Goal: Information Seeking & Learning: Check status

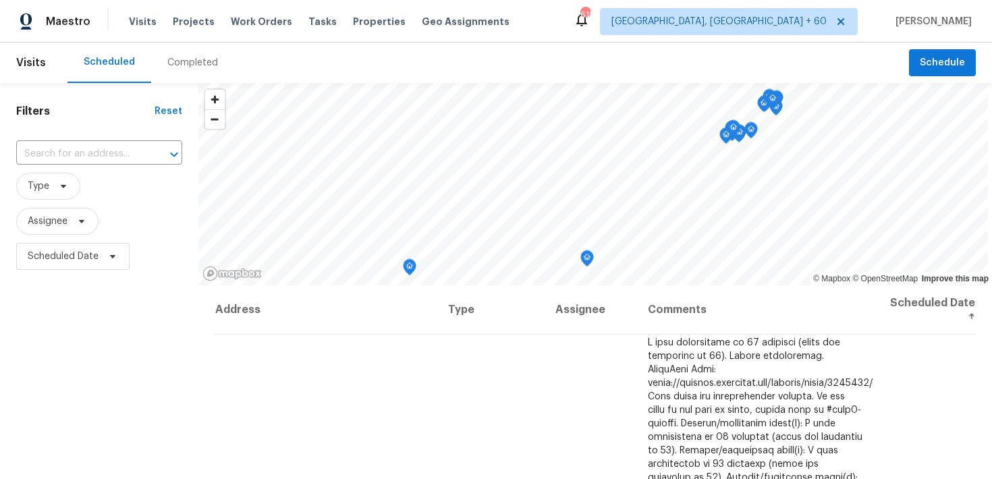
click at [171, 54] on div "Completed" at bounding box center [192, 62] width 83 height 40
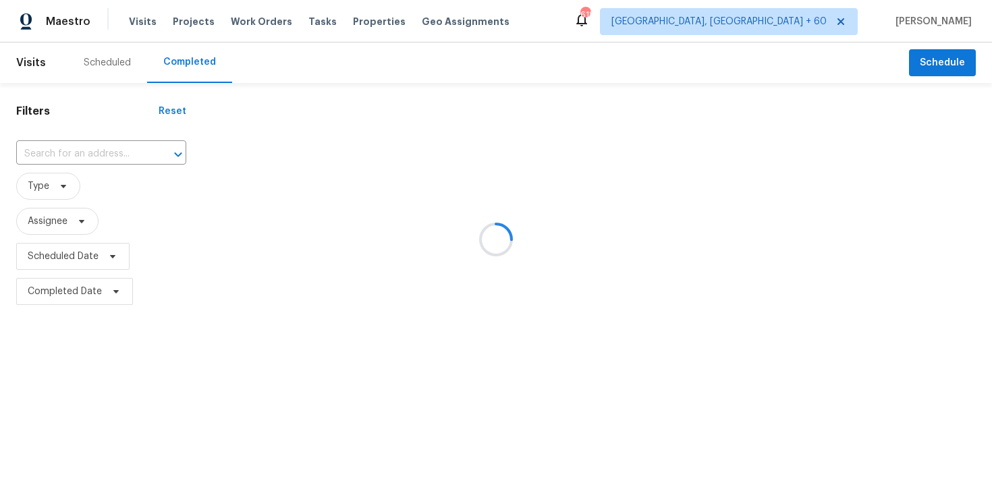
click at [89, 150] on div at bounding box center [496, 239] width 992 height 479
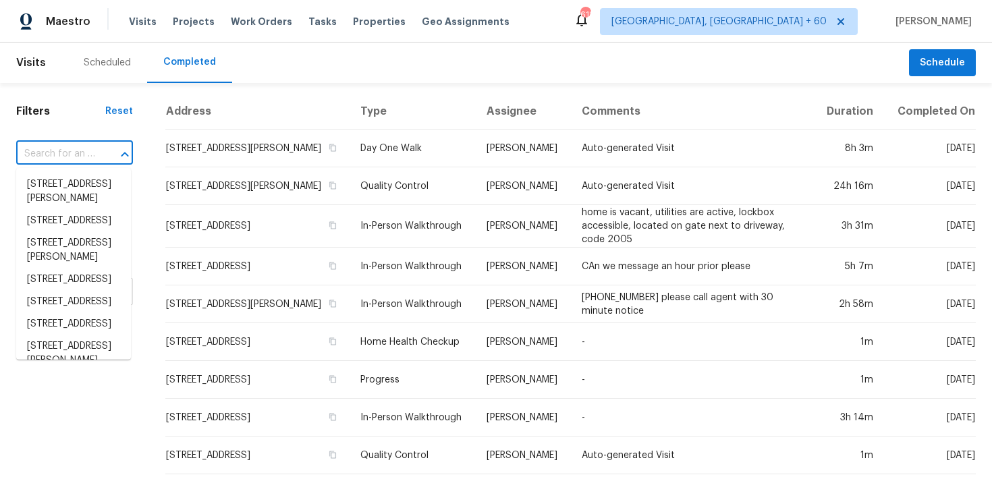
click at [52, 162] on input "text" at bounding box center [55, 154] width 79 height 21
paste input "[STREET_ADDRESS][PERSON_NAME]"
type input "[STREET_ADDRESS][PERSON_NAME]"
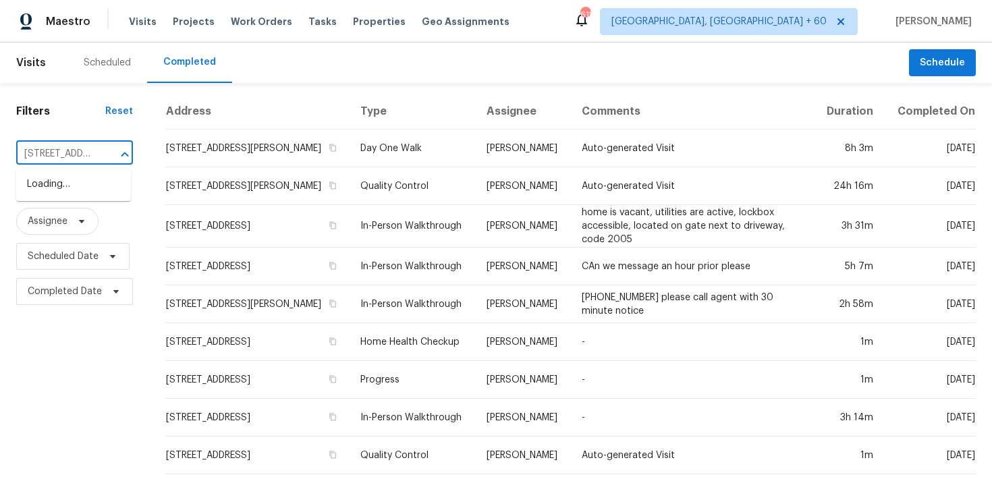
scroll to position [0, 62]
click at [51, 196] on li "[STREET_ADDRESS]" at bounding box center [73, 184] width 115 height 22
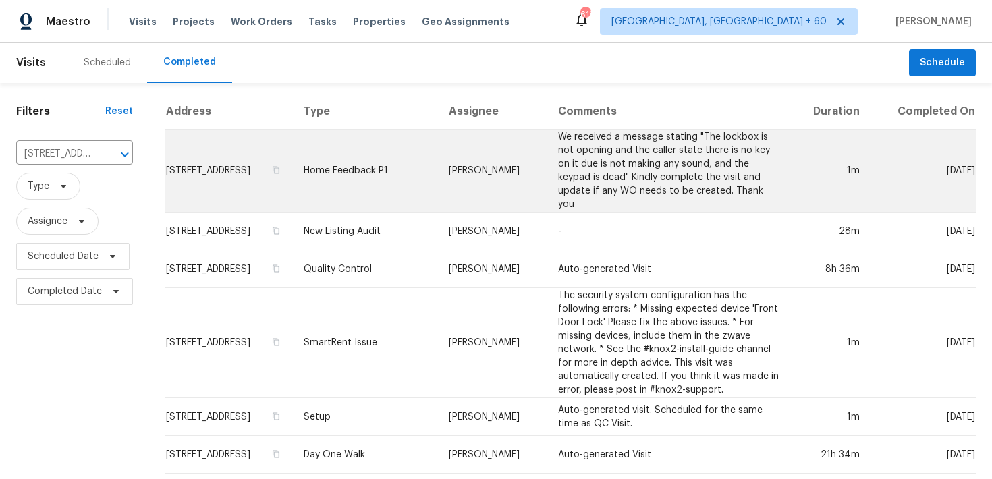
click at [379, 162] on td "Home Feedback P1" at bounding box center [365, 171] width 145 height 83
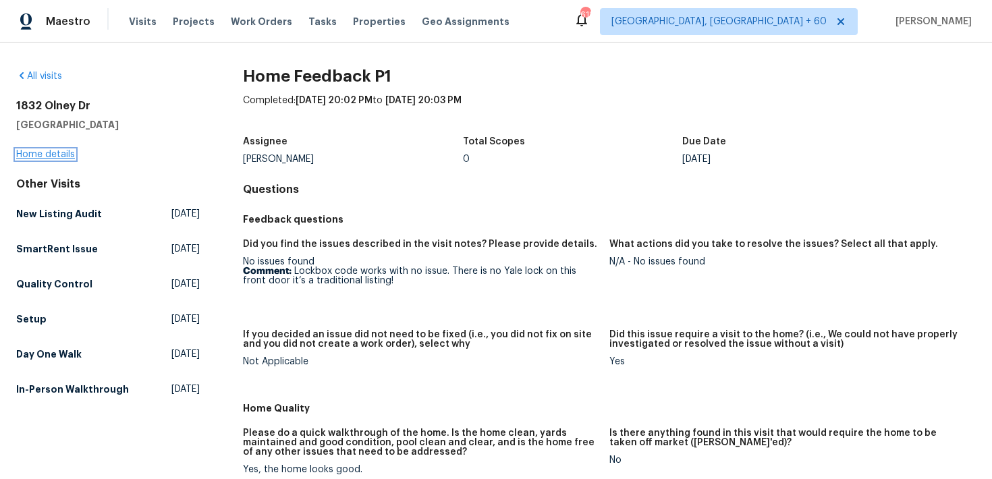
click at [52, 154] on link "Home details" at bounding box center [45, 154] width 59 height 9
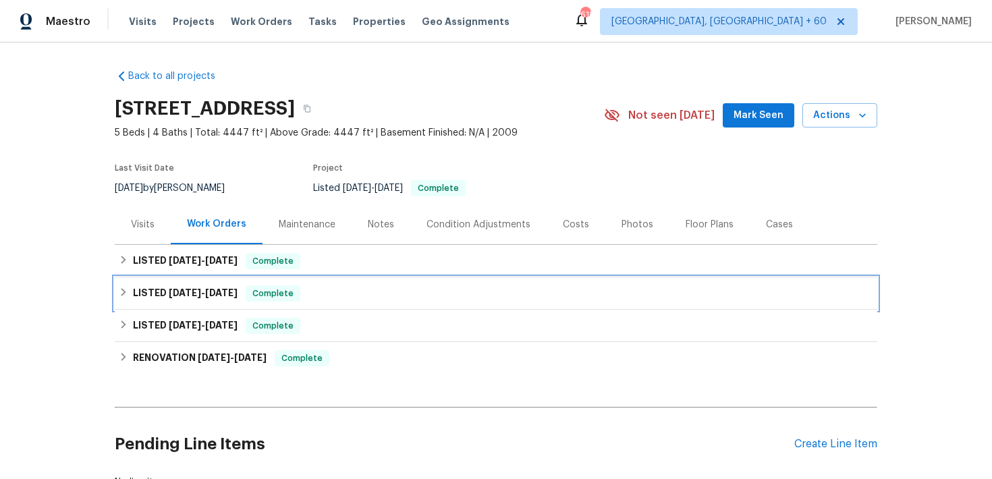
click at [293, 287] on span "Complete" at bounding box center [273, 293] width 52 height 13
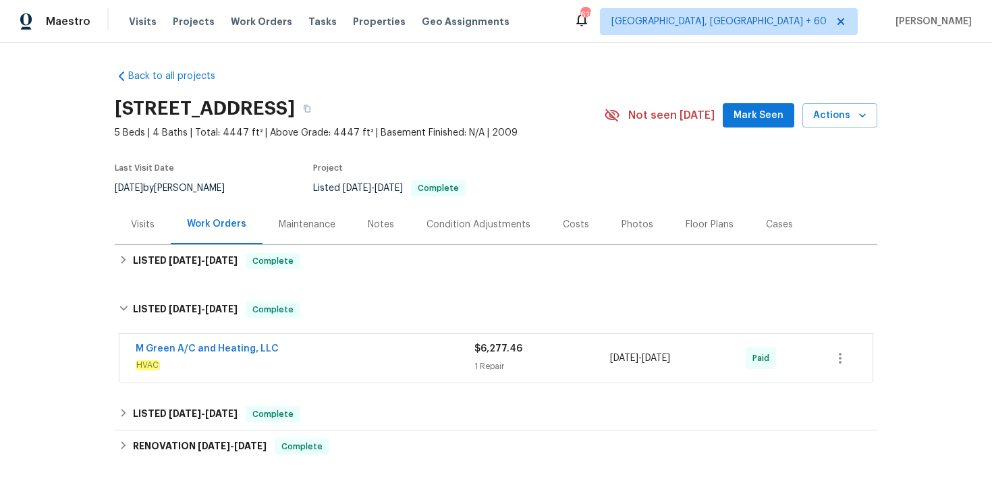
click at [460, 353] on div "M Green A/C and Heating, LLC" at bounding box center [305, 350] width 339 height 16
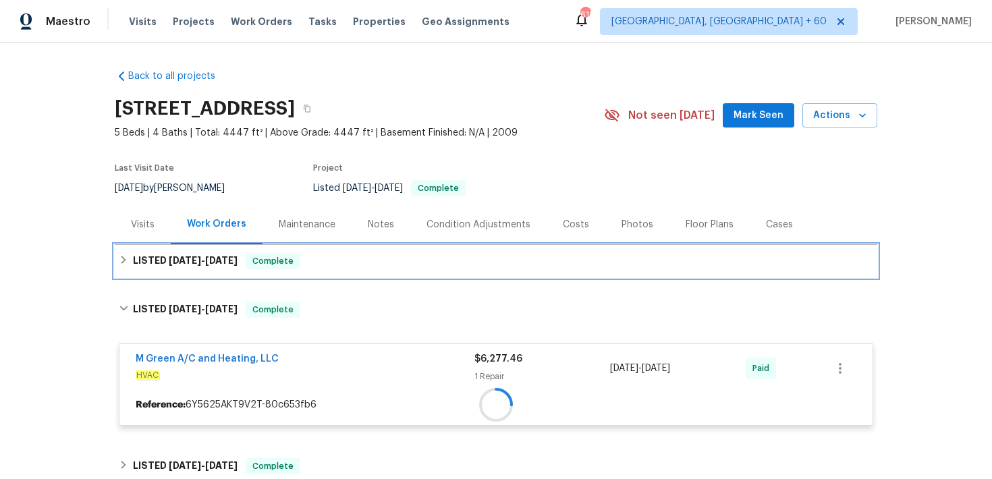
click at [392, 254] on div "LISTED 8/27/25 - 8/29/25 Complete" at bounding box center [496, 261] width 754 height 16
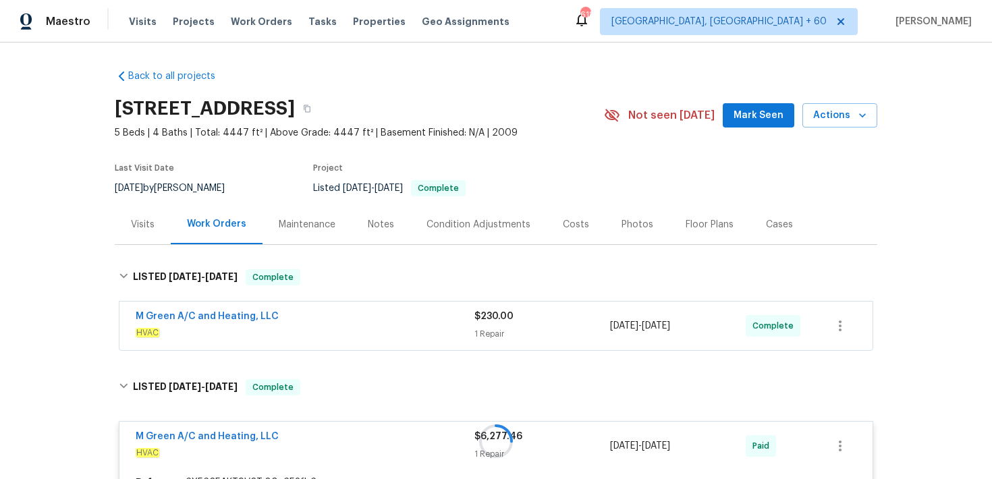
click at [477, 318] on span "$230.00" at bounding box center [493, 316] width 39 height 9
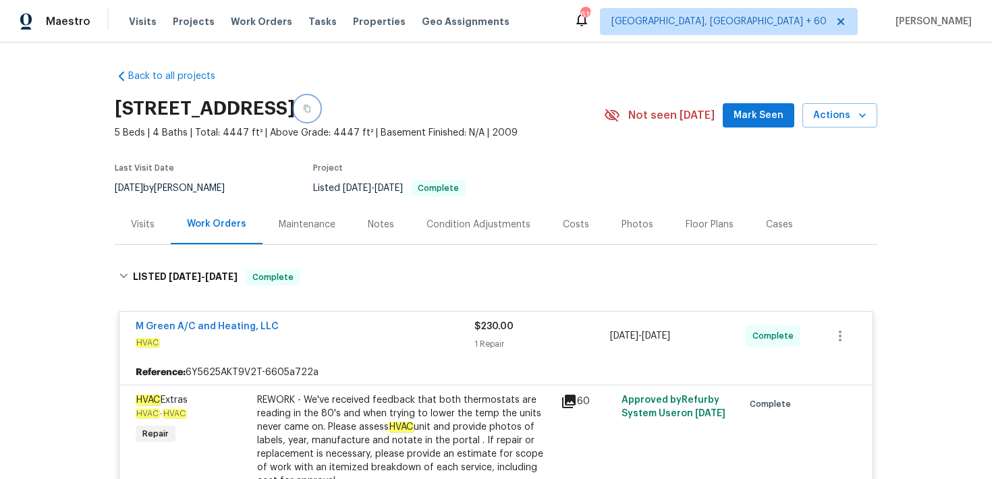
click at [319, 100] on button "button" at bounding box center [307, 108] width 24 height 24
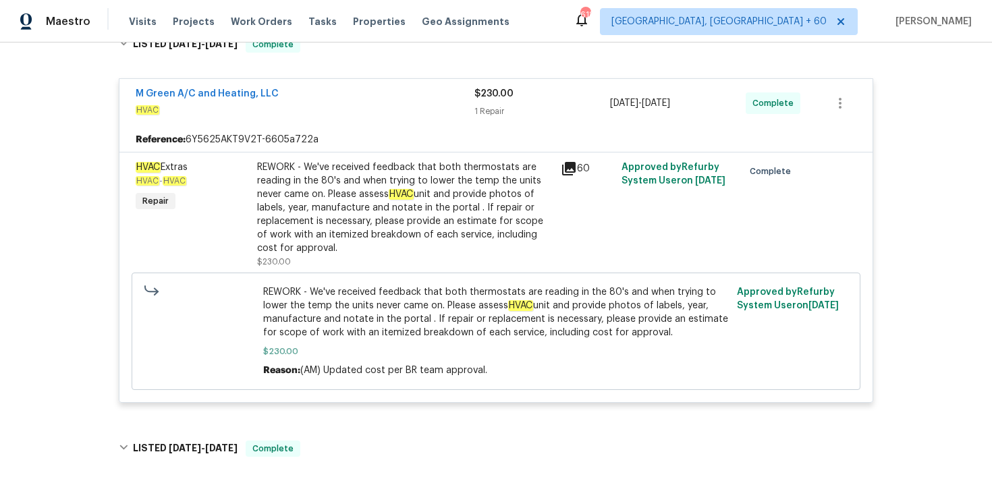
scroll to position [221, 0]
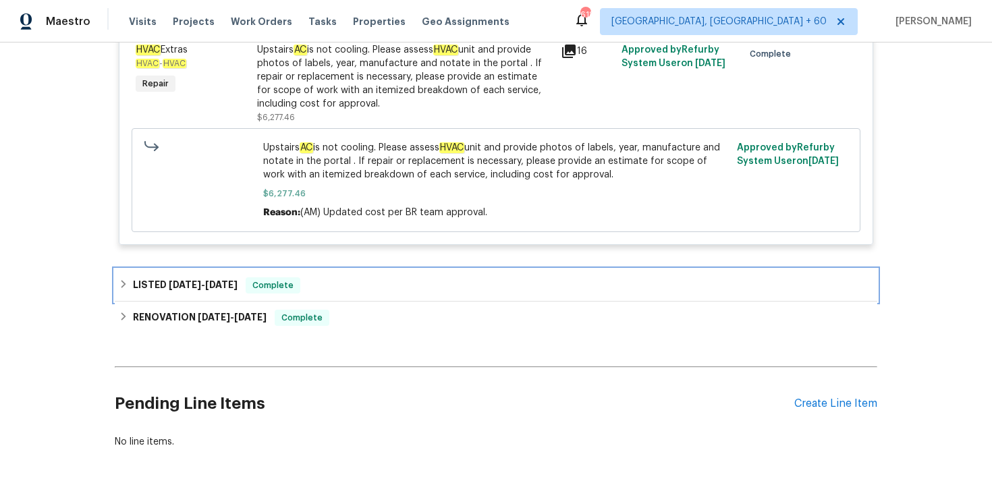
click at [343, 282] on div "LISTED 6/19/25 - 6/20/25 Complete" at bounding box center [496, 285] width 754 height 16
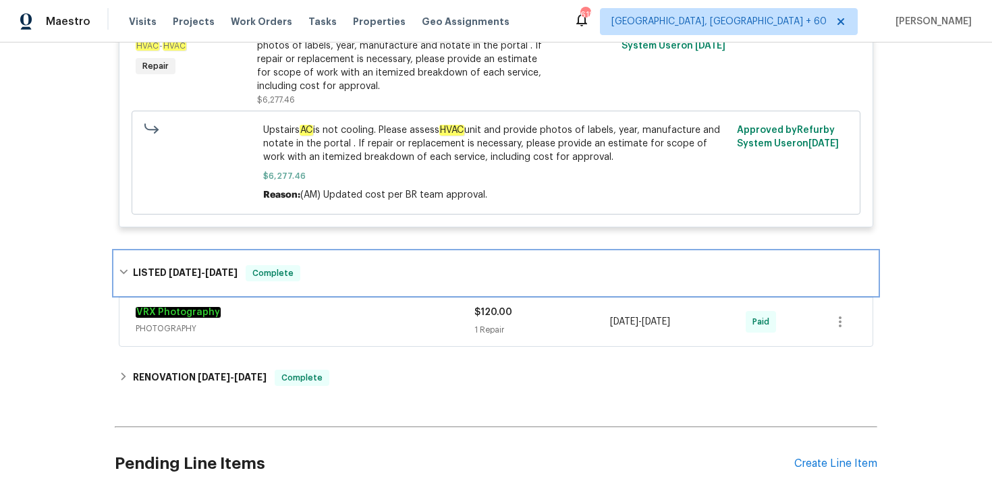
scroll to position [0, 0]
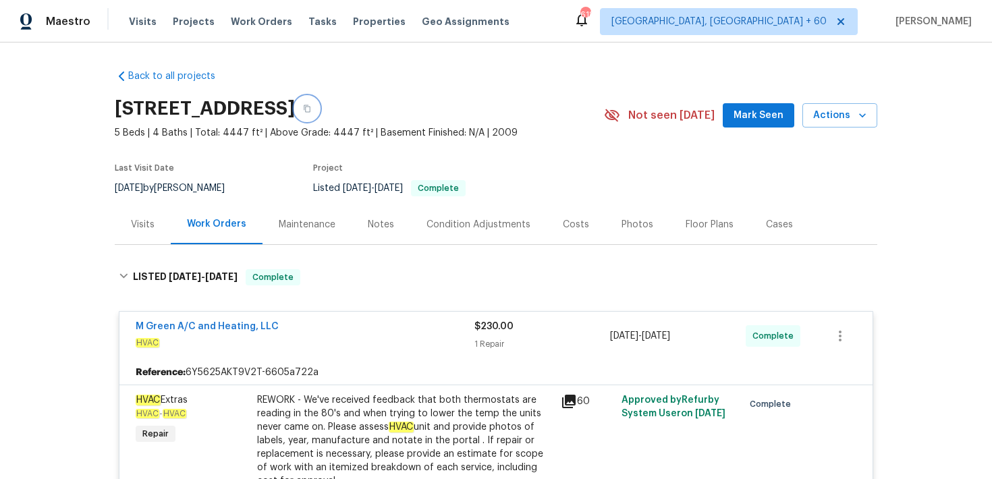
click at [319, 102] on button "button" at bounding box center [307, 108] width 24 height 24
click at [137, 24] on span "Visits" at bounding box center [143, 21] width 28 height 13
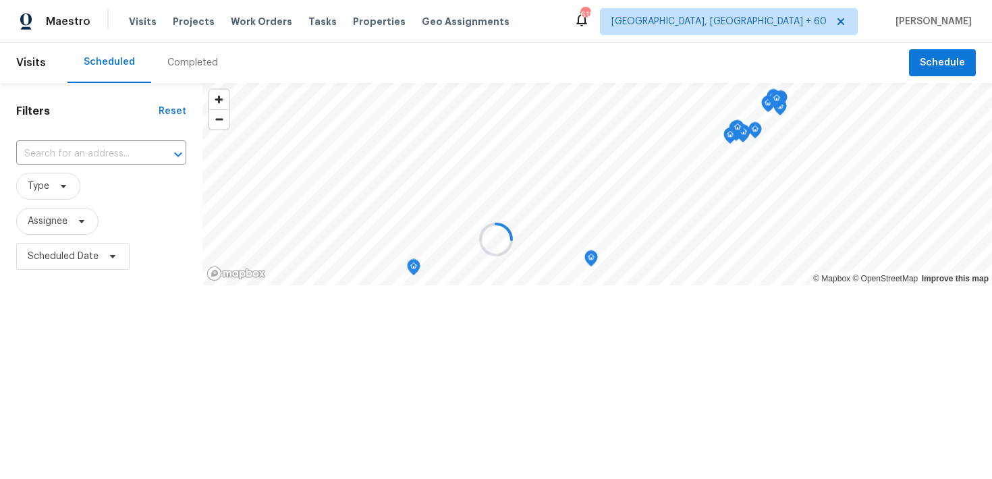
click at [188, 61] on div at bounding box center [496, 239] width 992 height 479
click at [177, 65] on div at bounding box center [496, 239] width 992 height 479
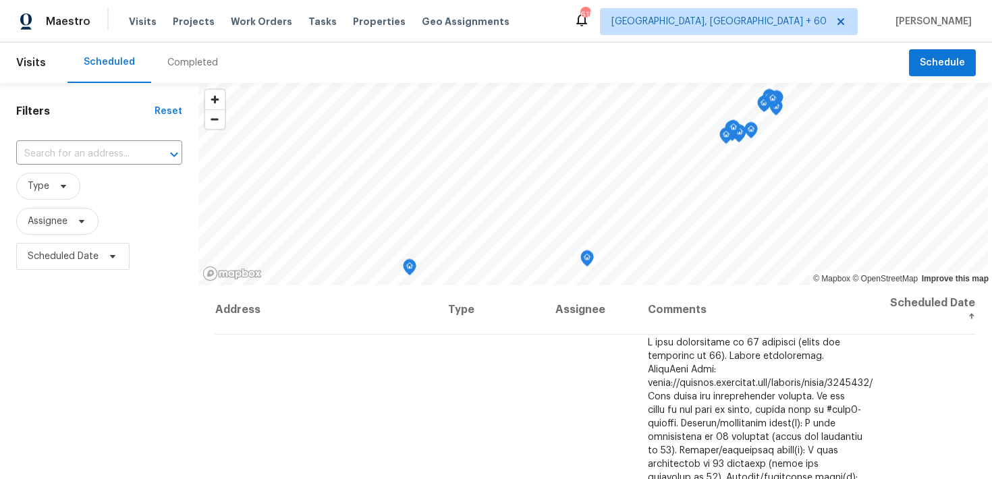
click at [181, 63] on div "Completed" at bounding box center [192, 62] width 51 height 13
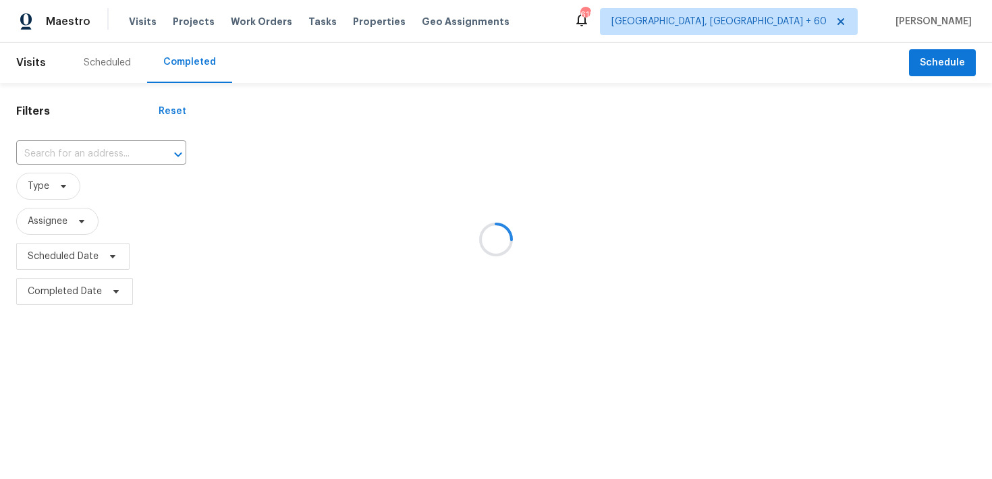
click at [76, 152] on div at bounding box center [496, 239] width 992 height 479
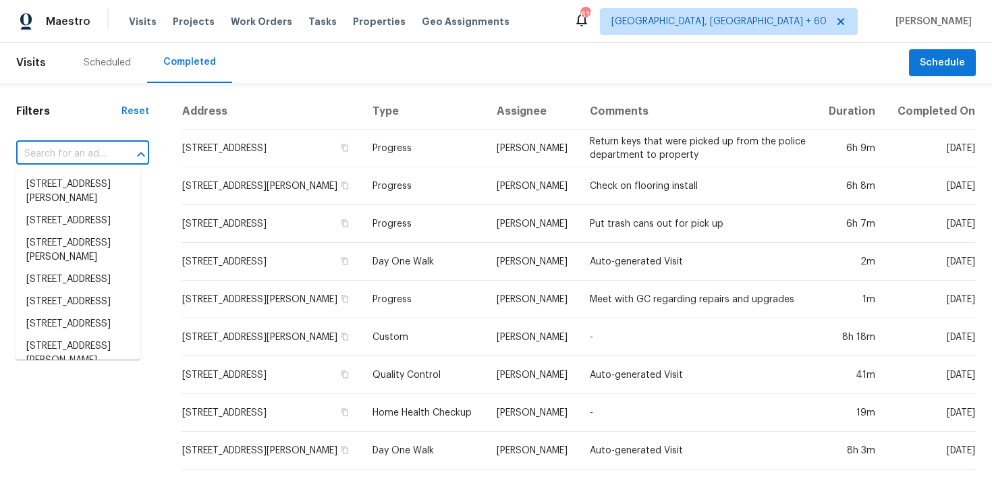
click at [67, 150] on input "text" at bounding box center [63, 154] width 95 height 21
paste input "11 Sweetbay Ct Durham, NC 27704"
type input "11 Sweetbay Ct Durham, NC 27704"
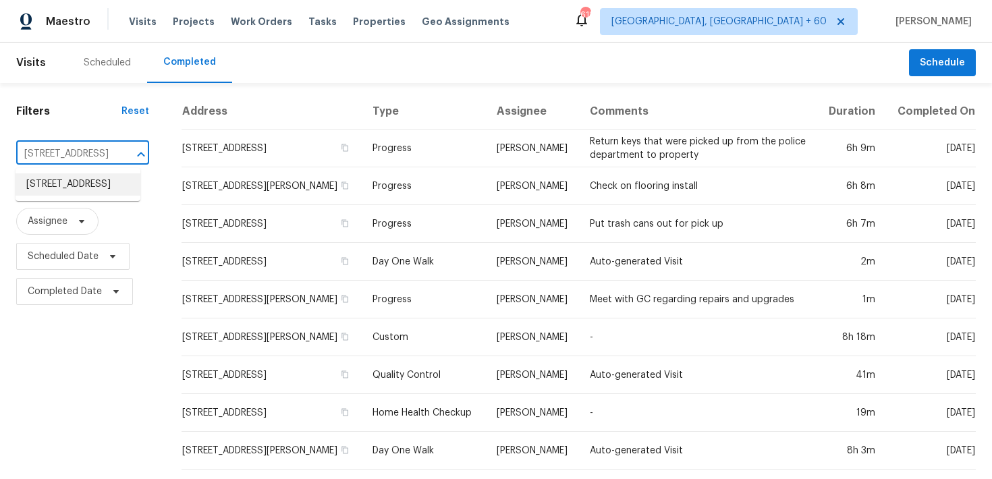
click at [59, 183] on li "11 Sweetbay Ct, Durham, NC 27704" at bounding box center [78, 184] width 125 height 22
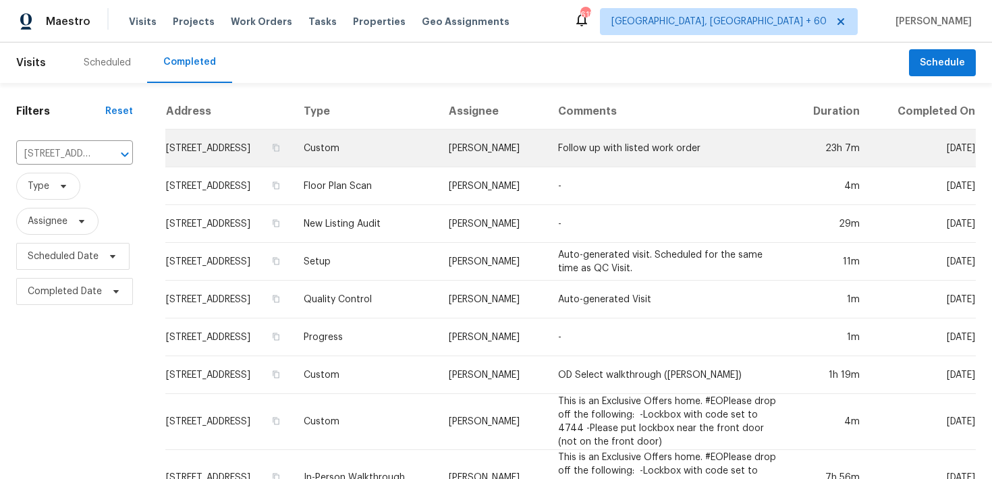
click at [382, 154] on td "Custom" at bounding box center [365, 149] width 145 height 38
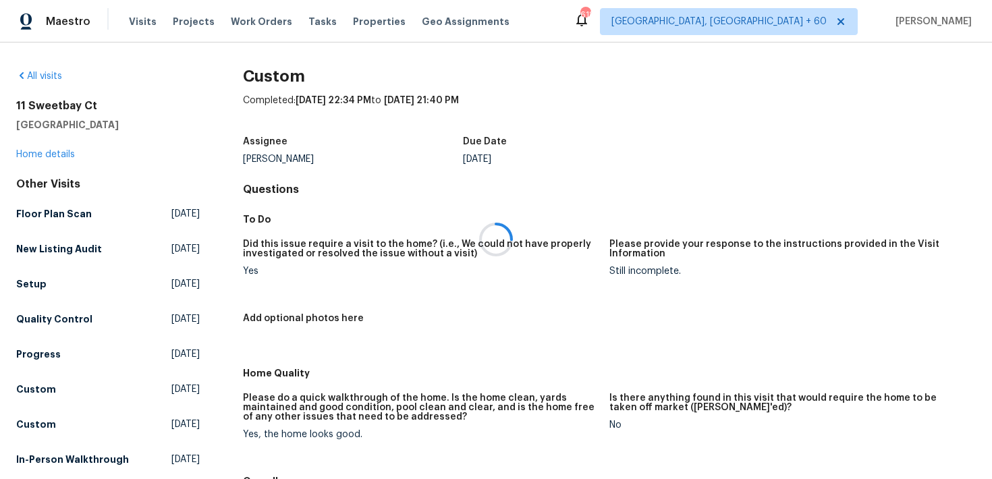
click at [40, 156] on div at bounding box center [496, 239] width 992 height 479
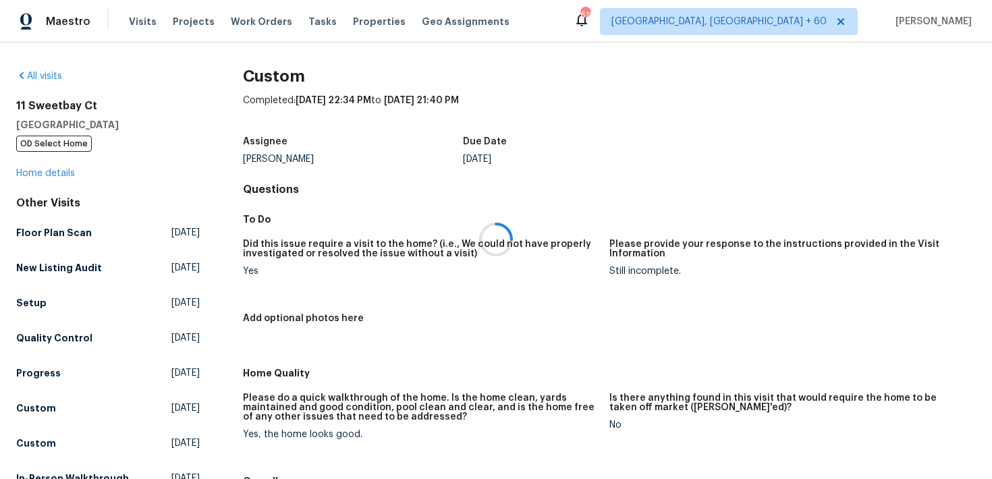
click at [25, 174] on div at bounding box center [496, 239] width 992 height 479
click at [32, 177] on link "Home details" at bounding box center [45, 173] width 59 height 9
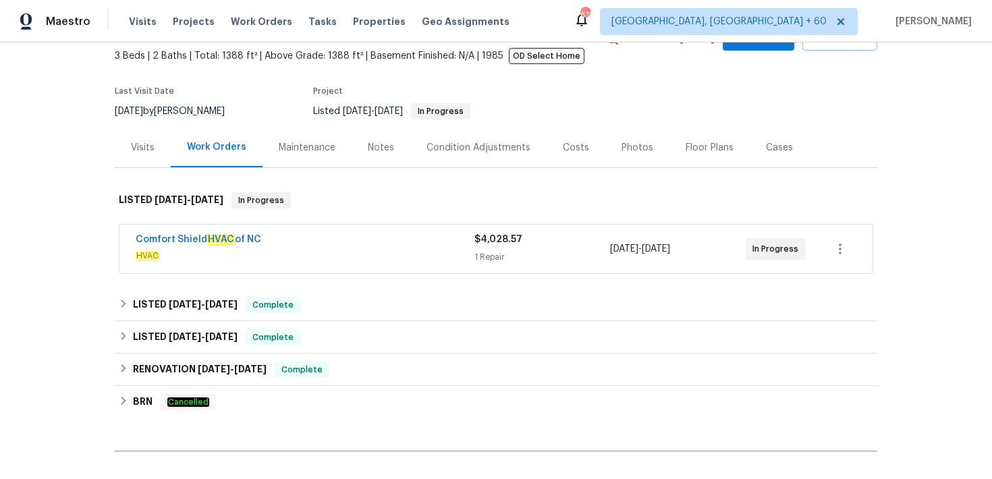
scroll to position [110, 0]
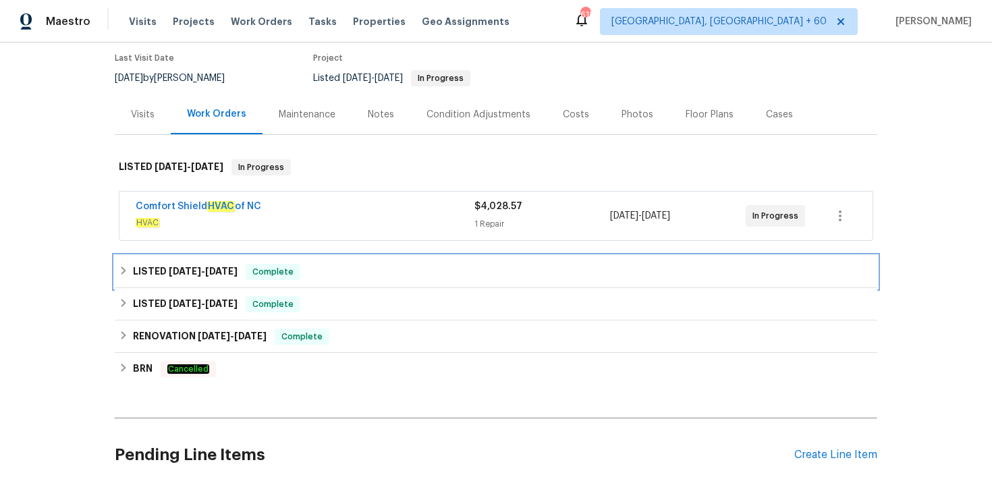
click at [372, 279] on div "LISTED 8/20/25 - 8/29/25 Complete" at bounding box center [496, 272] width 754 height 16
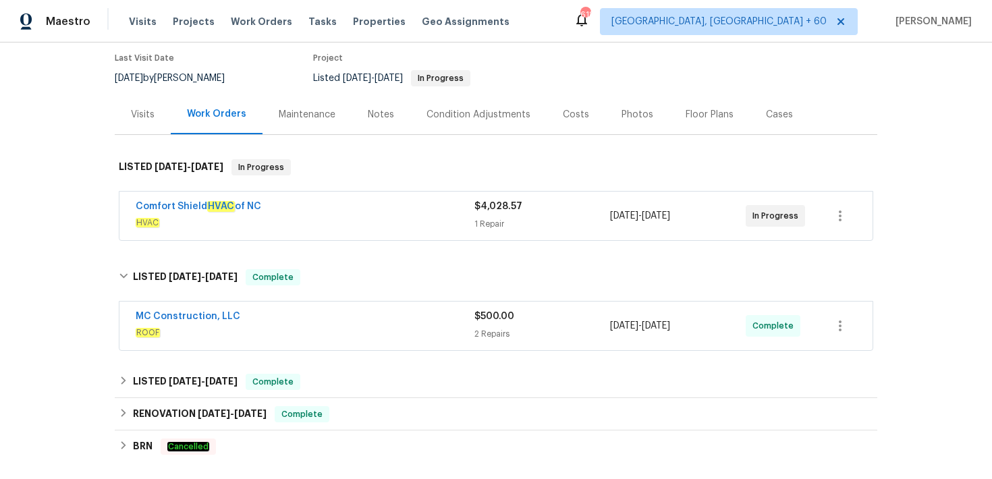
click at [486, 316] on span "$500.00" at bounding box center [494, 316] width 40 height 9
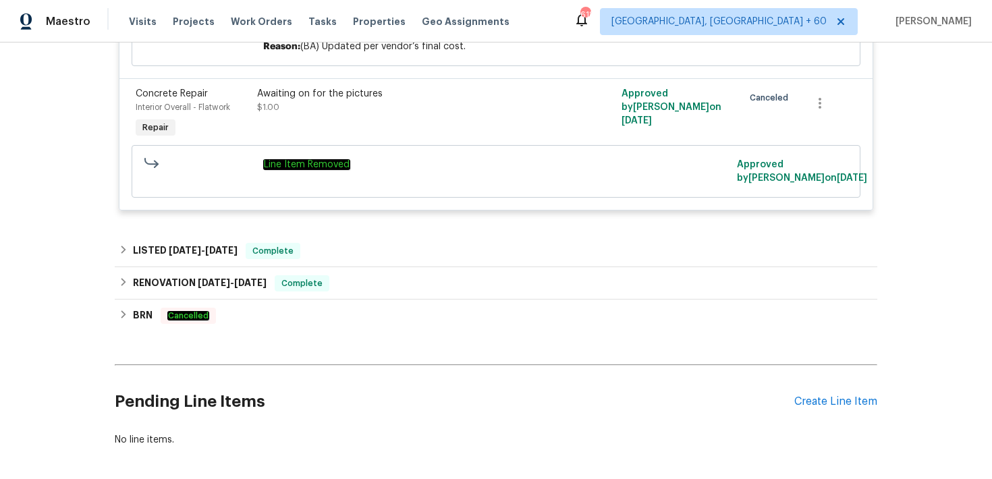
scroll to position [660, 0]
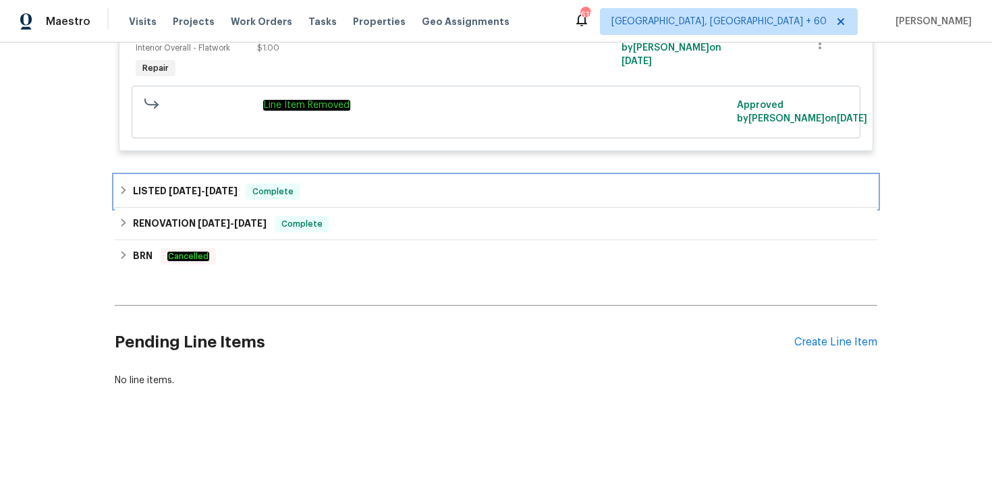
click at [365, 200] on div "LISTED 7/7/25 - 7/8/25 Complete" at bounding box center [496, 191] width 754 height 16
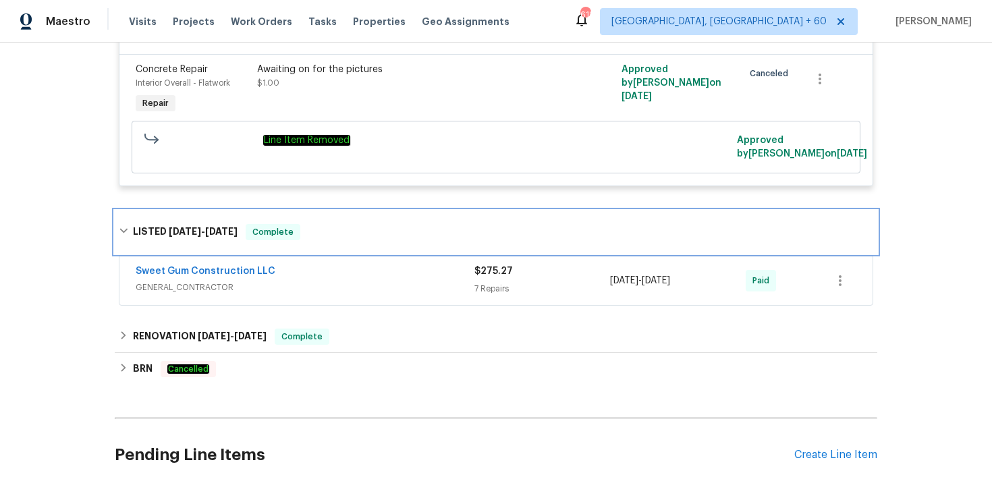
scroll to position [594, 0]
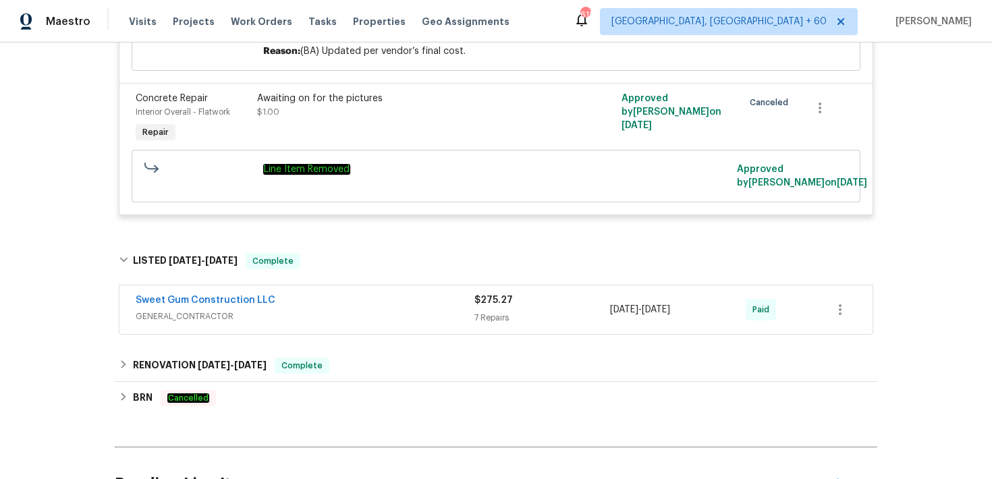
click at [474, 324] on div "7 Repairs" at bounding box center [542, 317] width 136 height 13
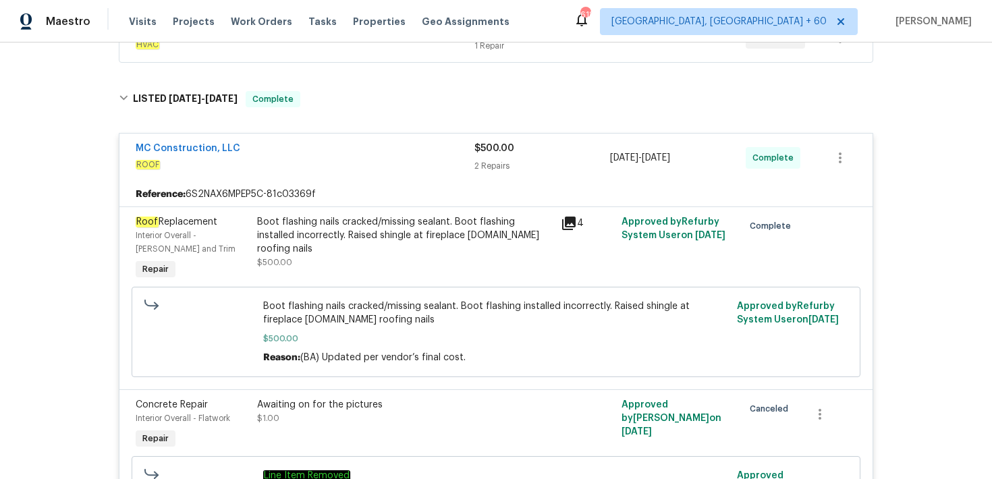
scroll to position [0, 0]
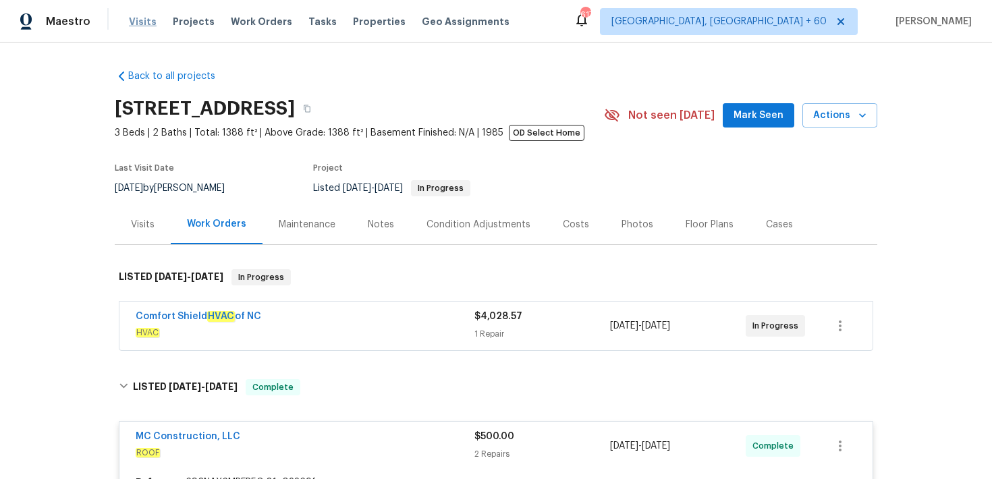
click at [136, 24] on span "Visits" at bounding box center [143, 21] width 28 height 13
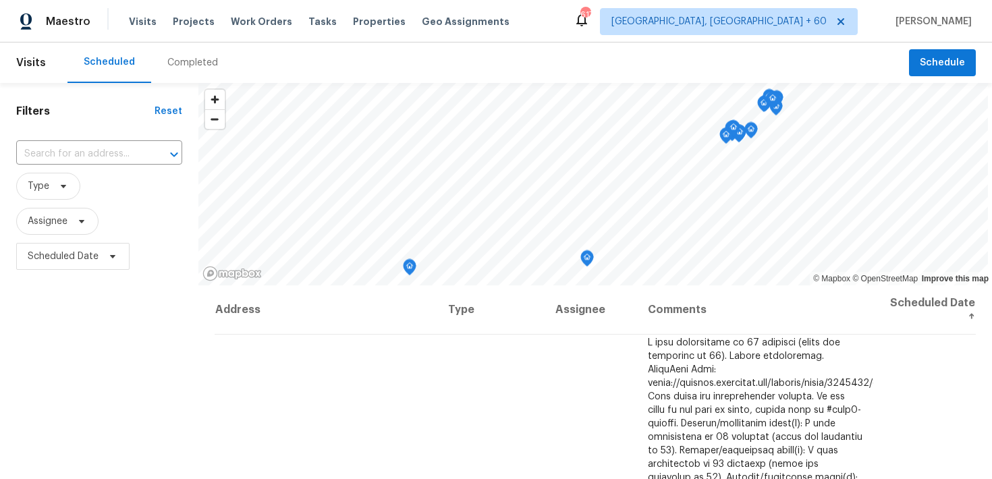
click at [178, 69] on div "Completed" at bounding box center [192, 62] width 83 height 40
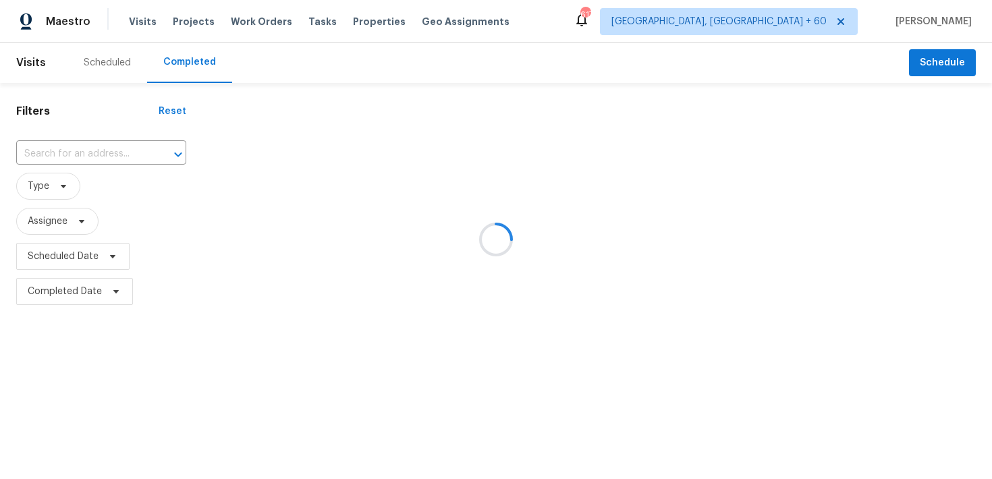
click at [70, 143] on div at bounding box center [496, 239] width 992 height 479
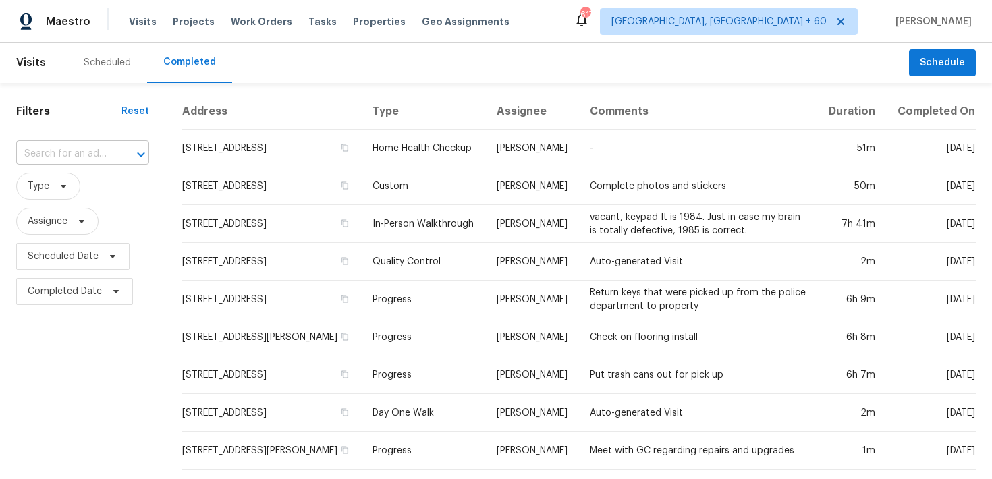
click at [53, 148] on input "text" at bounding box center [63, 154] width 95 height 21
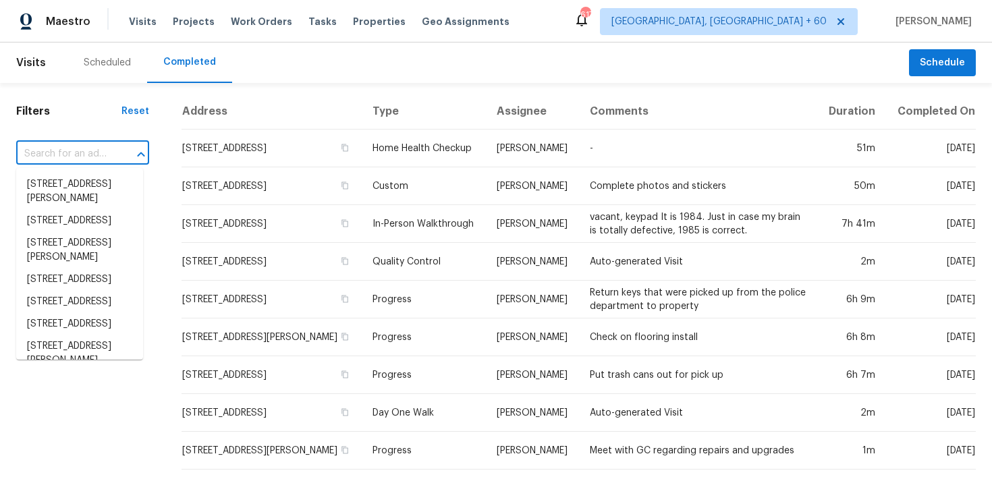
paste input "6502 Griffith Loop Killeen, TX 76549"
type input "6502 Griffith Loop Killeen, TX 76549"
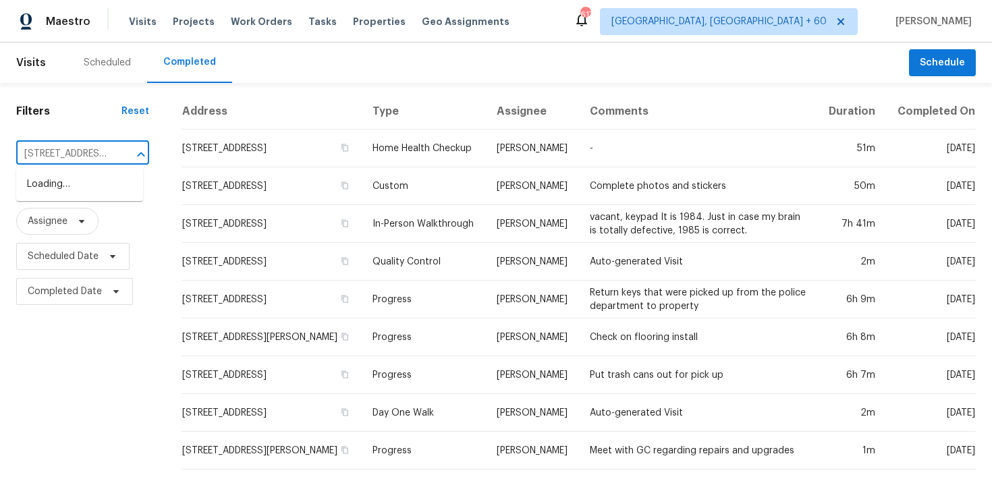
scroll to position [0, 78]
click at [53, 186] on li "6502 Griffith Loop, Killeen, TX 76549" at bounding box center [79, 191] width 127 height 36
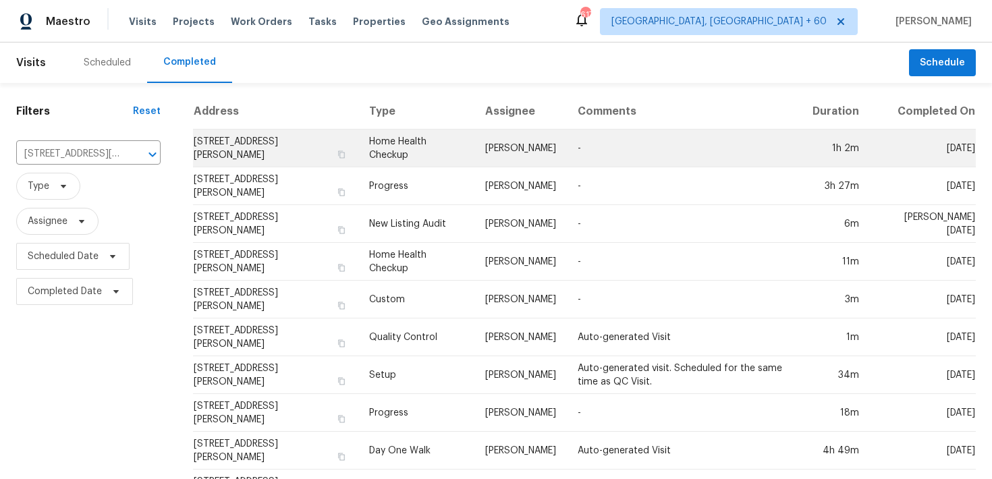
click at [411, 167] on td "Home Health Checkup" at bounding box center [415, 149] width 115 height 38
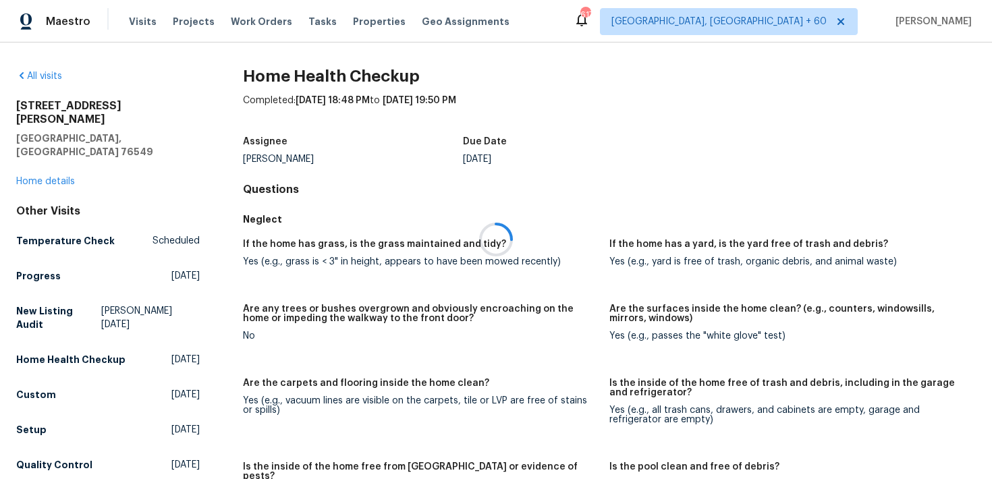
click at [34, 153] on div at bounding box center [496, 239] width 992 height 479
click at [35, 156] on div at bounding box center [496, 239] width 992 height 479
click at [32, 177] on link "Home details" at bounding box center [45, 181] width 59 height 9
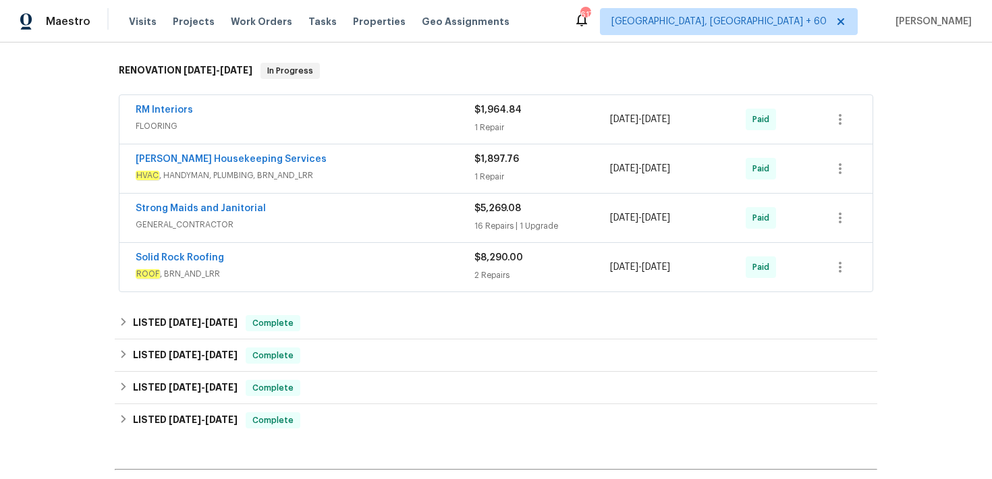
scroll to position [210, 0]
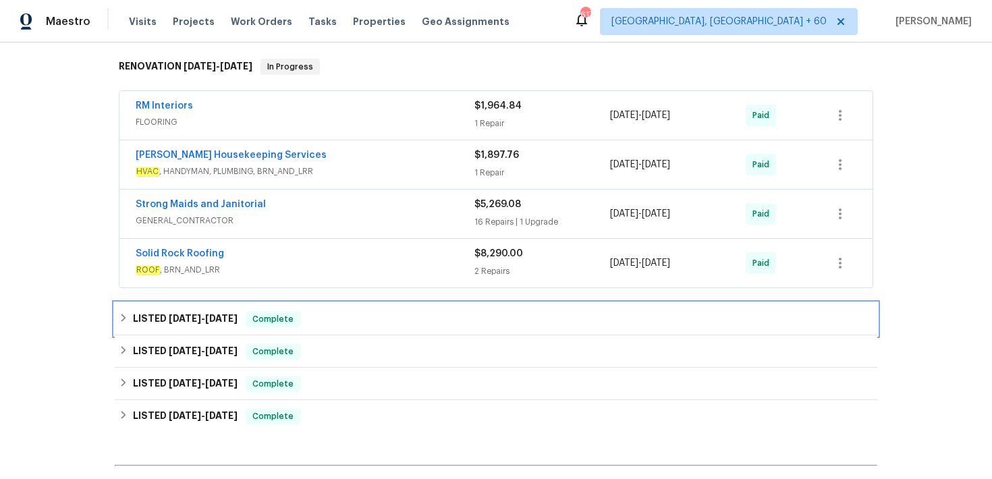
click at [362, 312] on div "LISTED 8/26/25 - 8/29/25 Complete" at bounding box center [496, 319] width 754 height 16
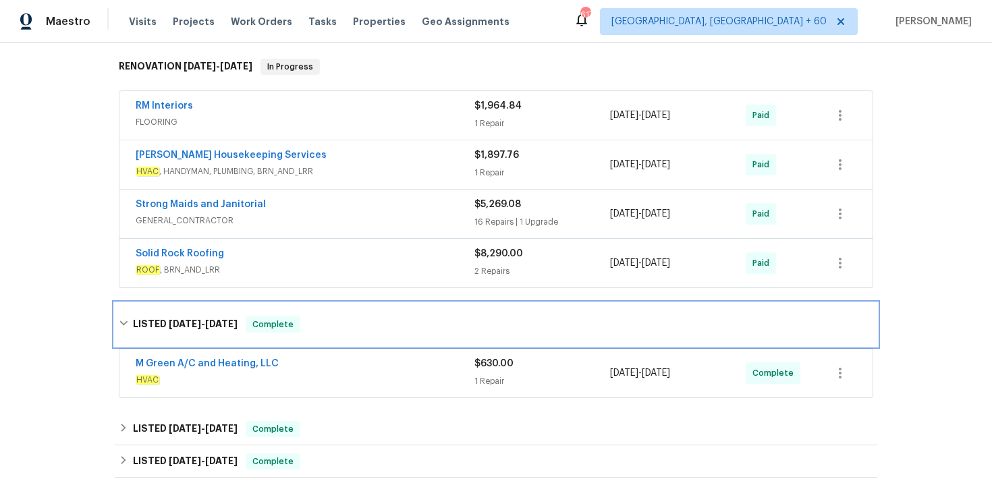
scroll to position [275, 0]
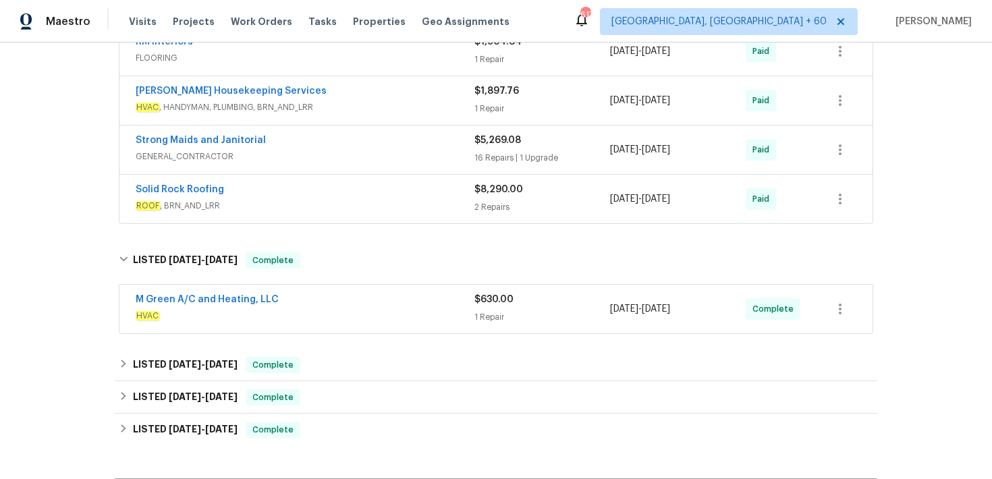
click at [508, 312] on div "1 Repair" at bounding box center [542, 316] width 136 height 13
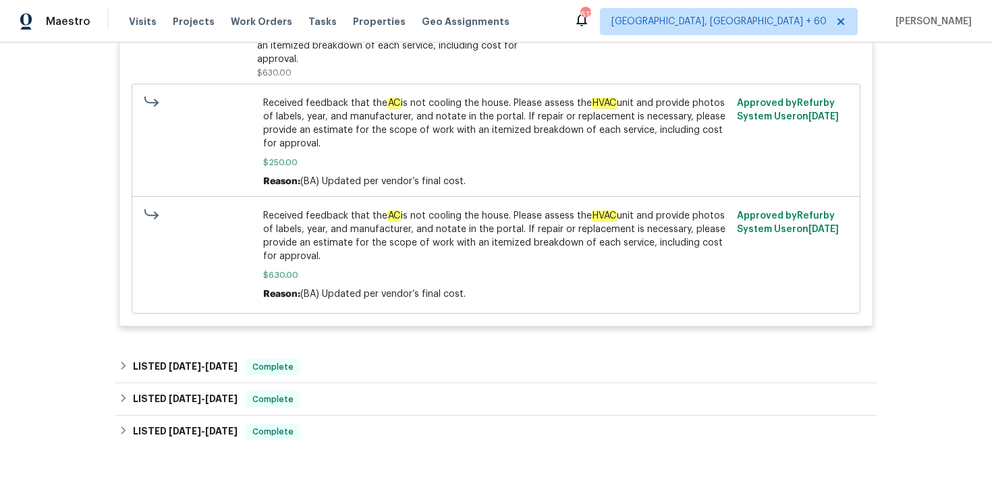
scroll to position [691, 0]
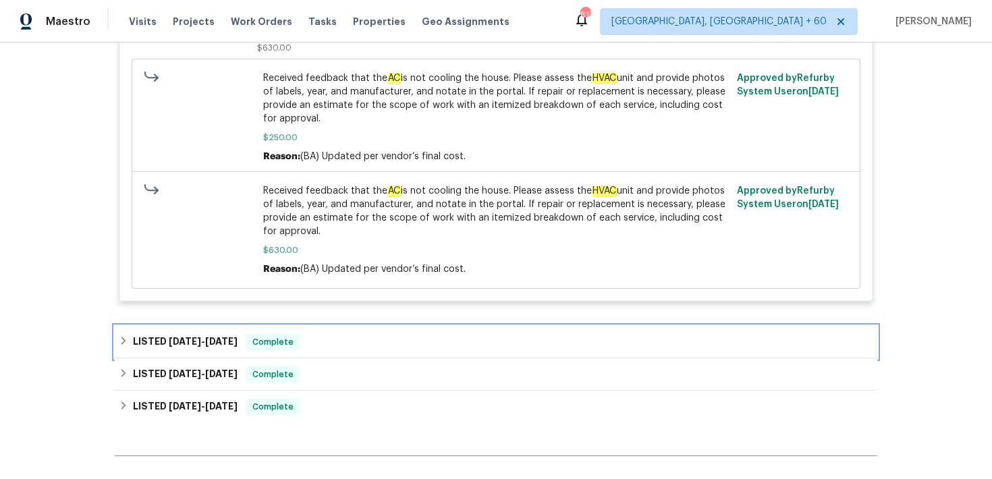
click at [304, 343] on div "LISTED 7/2/25 - 7/4/25 Complete" at bounding box center [496, 342] width 754 height 16
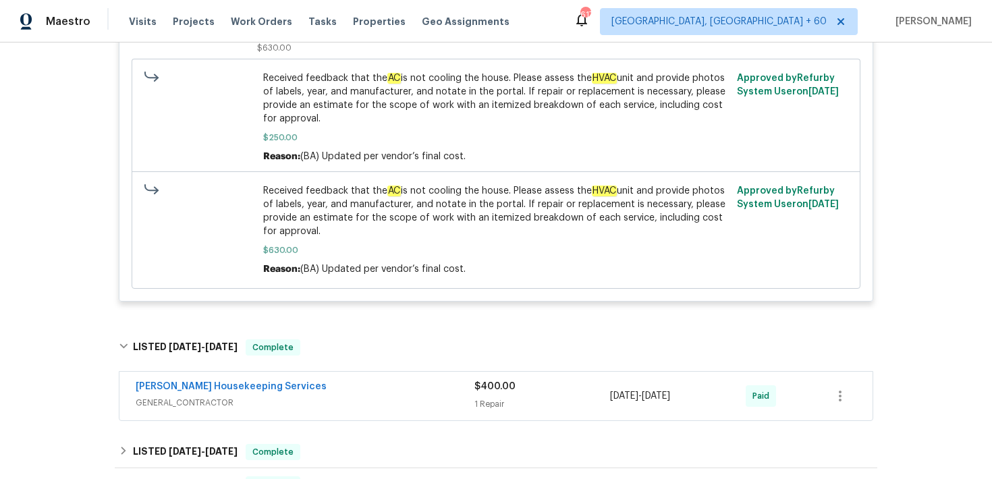
click at [438, 396] on div "Arelis Housekeeping Services" at bounding box center [305, 388] width 339 height 16
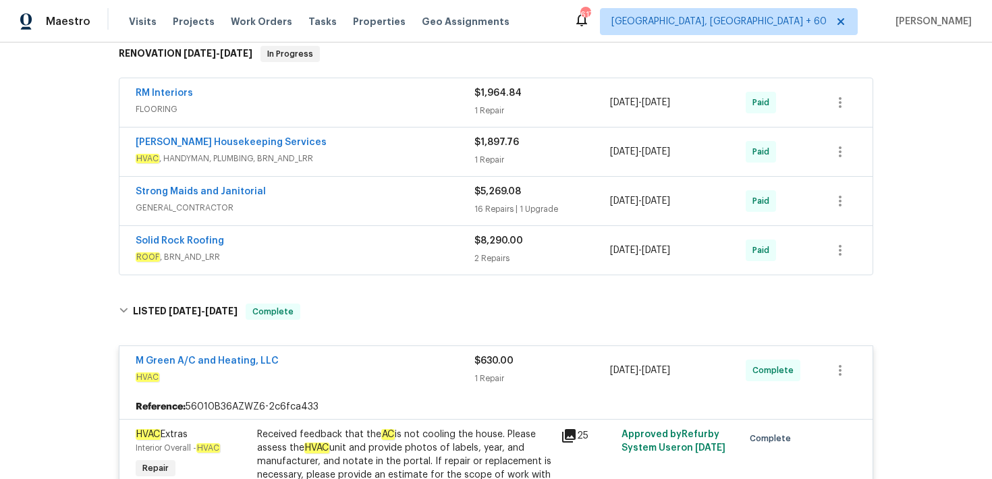
scroll to position [140, 0]
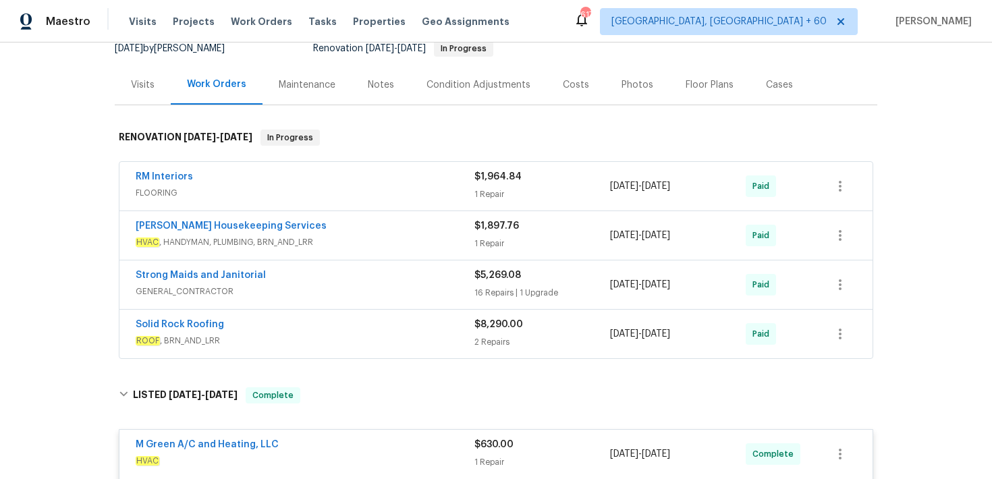
click at [476, 338] on div "2 Repairs" at bounding box center [542, 341] width 136 height 13
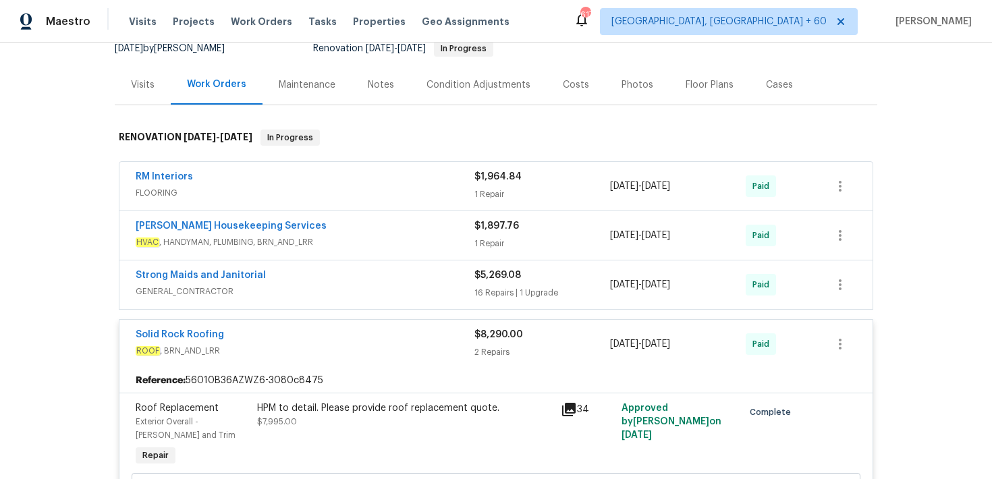
click at [495, 292] on div "16 Repairs | 1 Upgrade" at bounding box center [542, 292] width 136 height 13
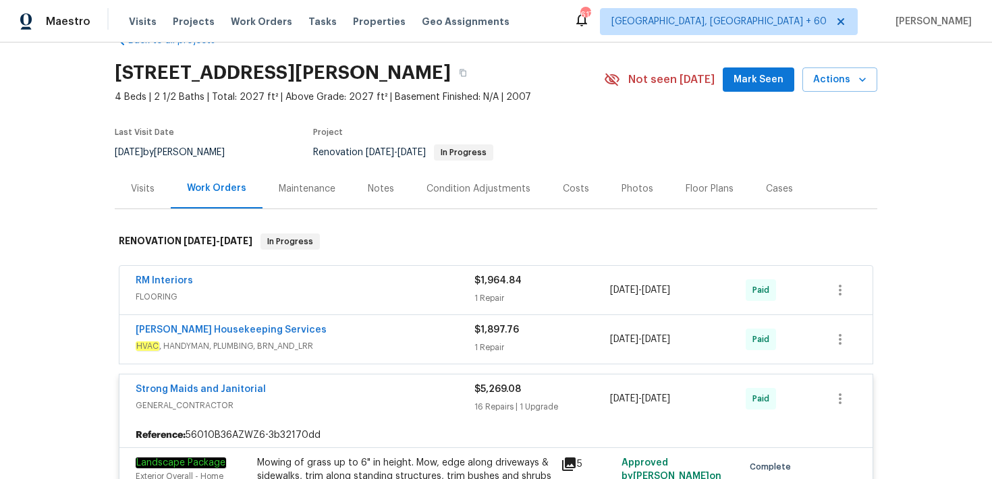
scroll to position [0, 0]
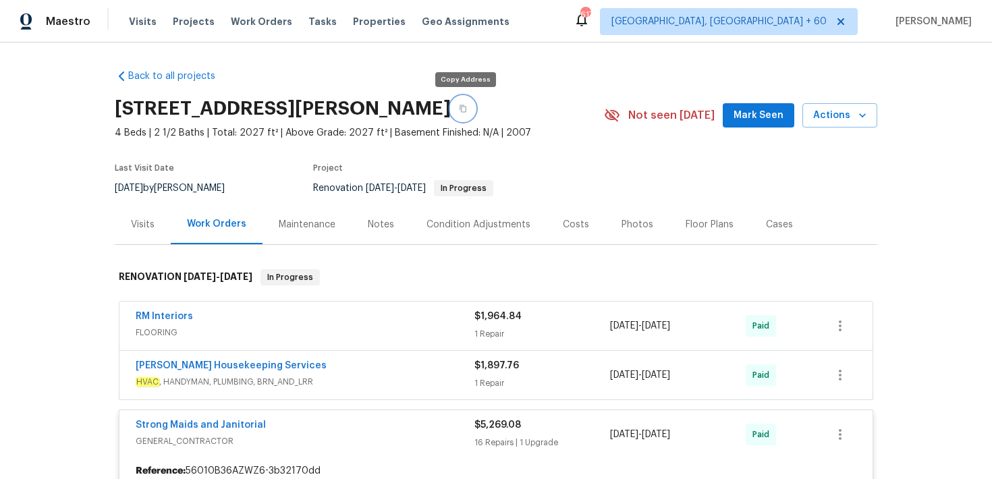
click at [461, 104] on button "button" at bounding box center [463, 108] width 24 height 24
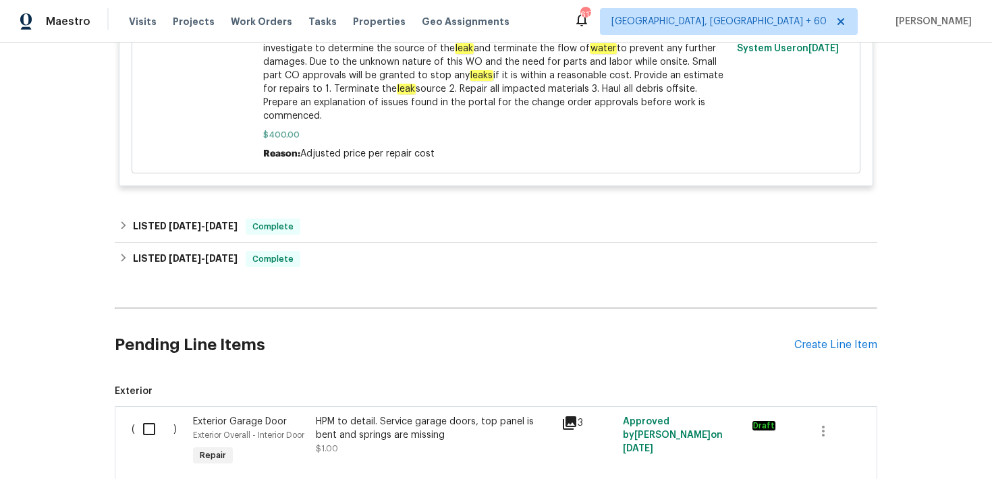
scroll to position [3931, 0]
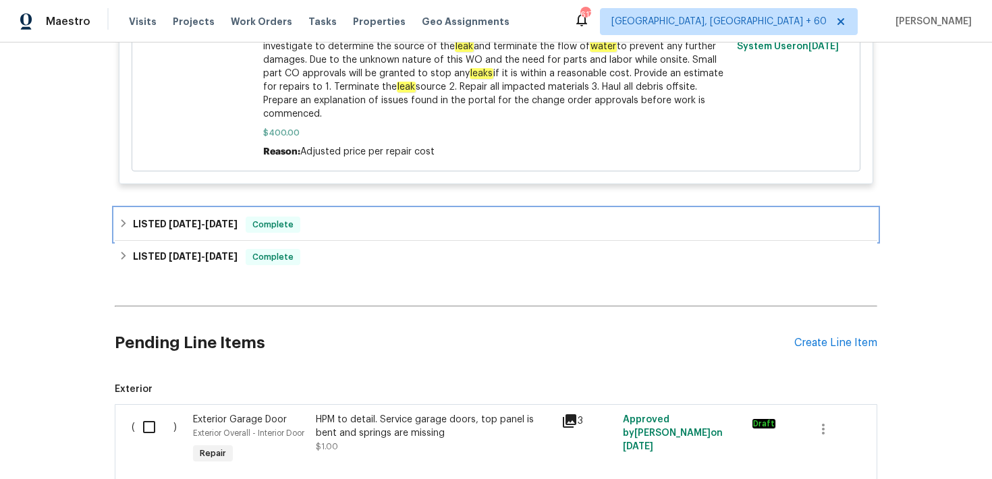
click at [395, 217] on div "LISTED 6/2/25 - 6/6/25 Complete" at bounding box center [496, 225] width 754 height 16
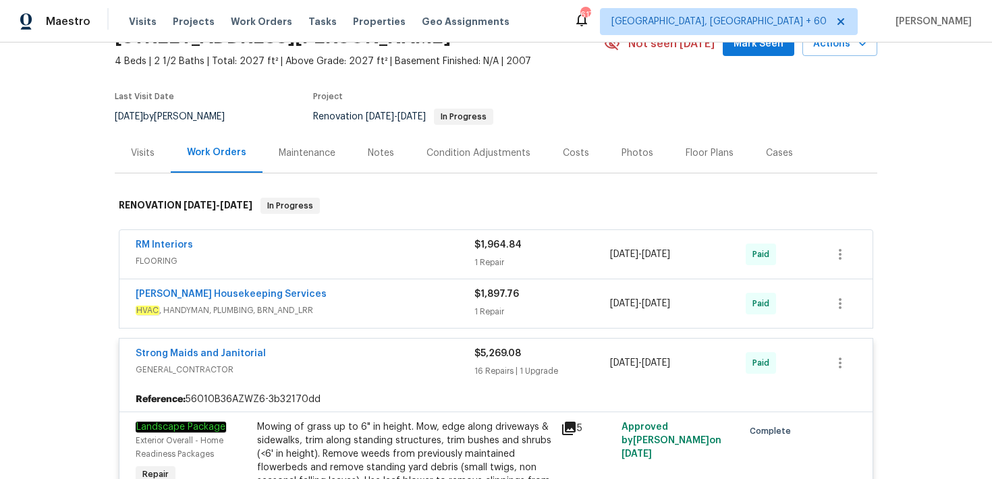
scroll to position [0, 0]
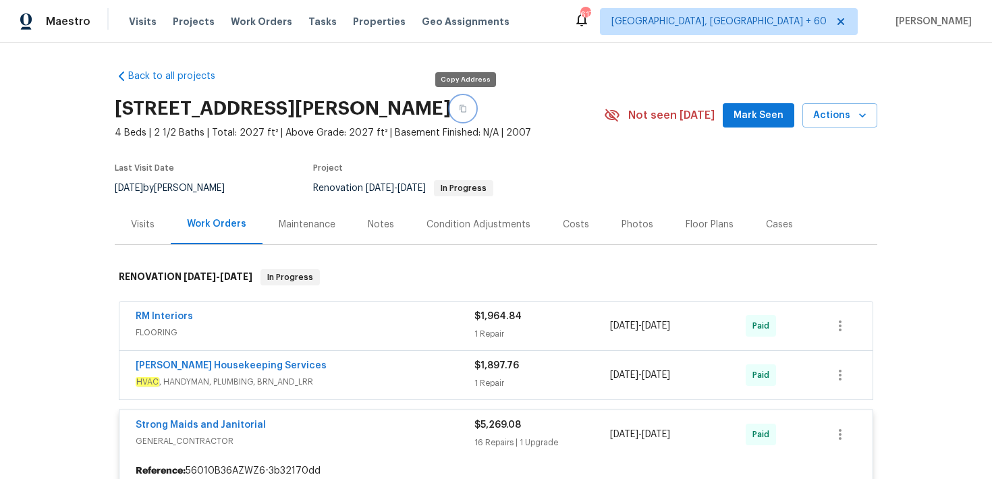
click at [463, 102] on button "button" at bounding box center [463, 108] width 24 height 24
click at [137, 23] on span "Visits" at bounding box center [143, 21] width 28 height 13
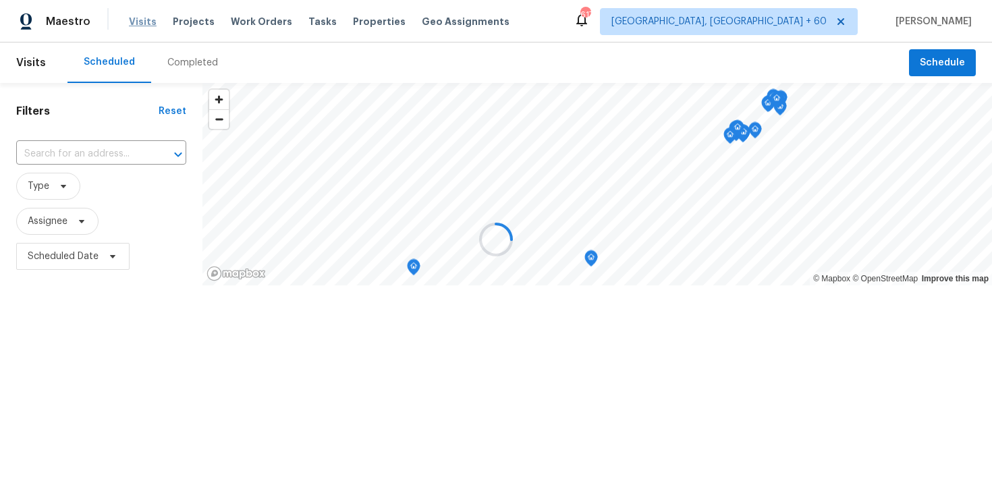
click at [137, 23] on div at bounding box center [496, 239] width 992 height 479
click at [185, 57] on div at bounding box center [496, 239] width 992 height 479
click at [196, 61] on div at bounding box center [496, 239] width 992 height 479
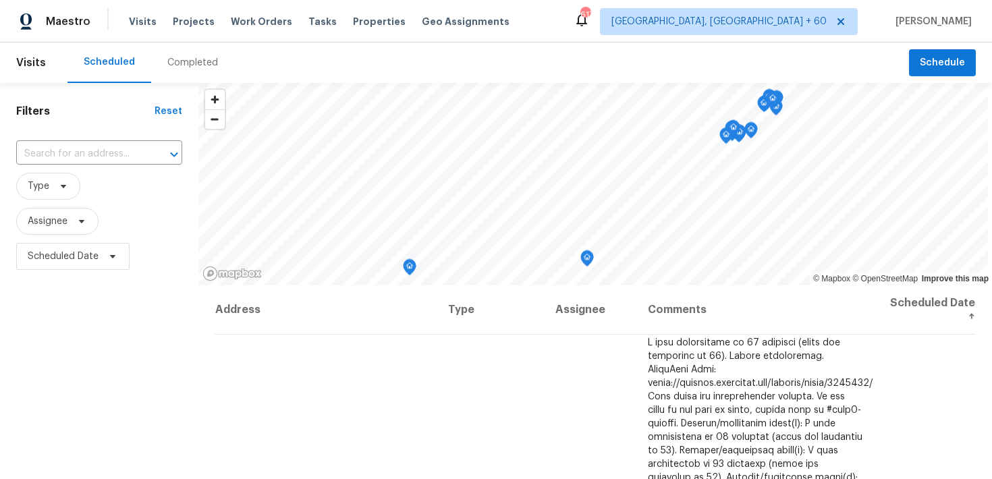
click at [172, 65] on div "Completed" at bounding box center [192, 62] width 51 height 13
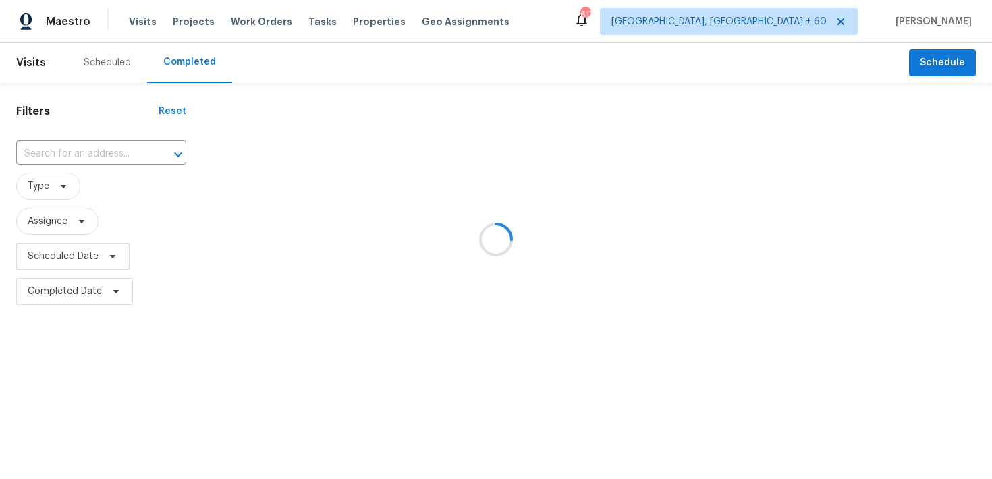
click at [61, 154] on div at bounding box center [496, 239] width 992 height 479
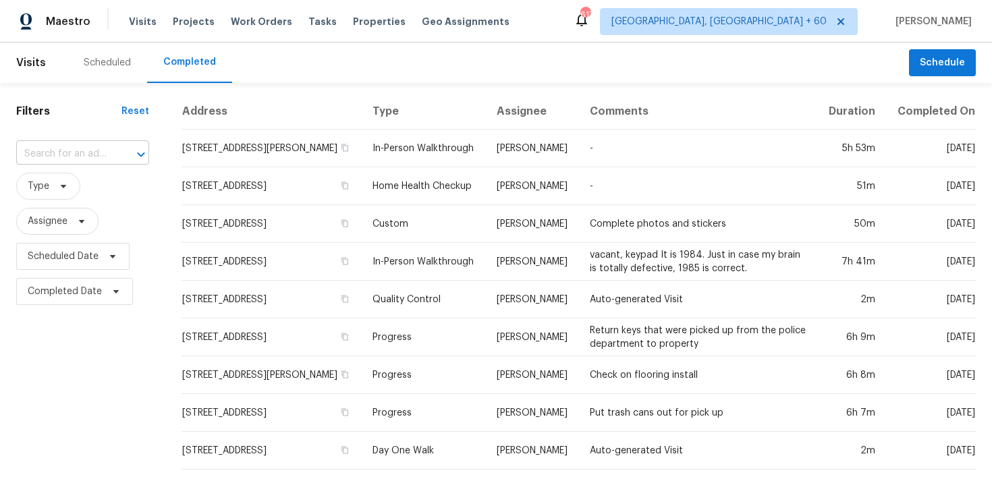
click at [67, 154] on input "text" at bounding box center [63, 154] width 95 height 21
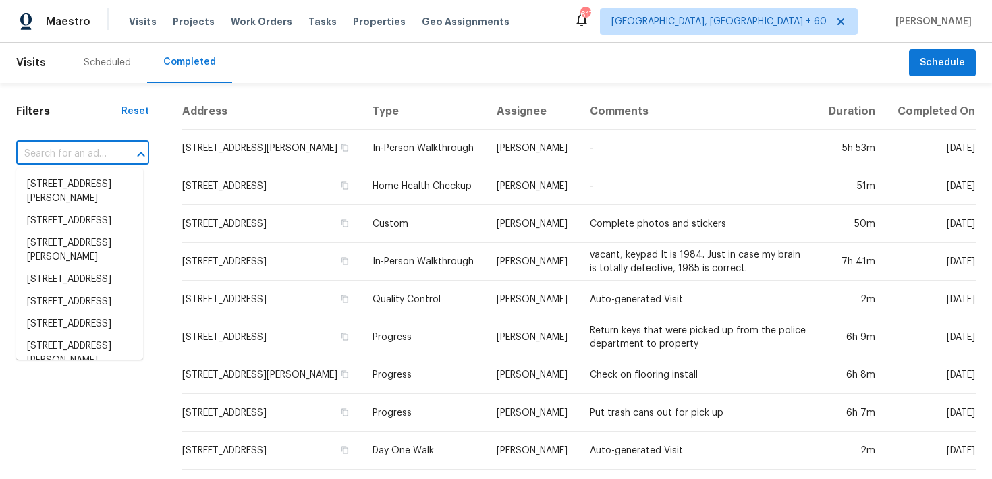
paste input "10518 Fairway Ridge Rd Charlotte, NC 28277"
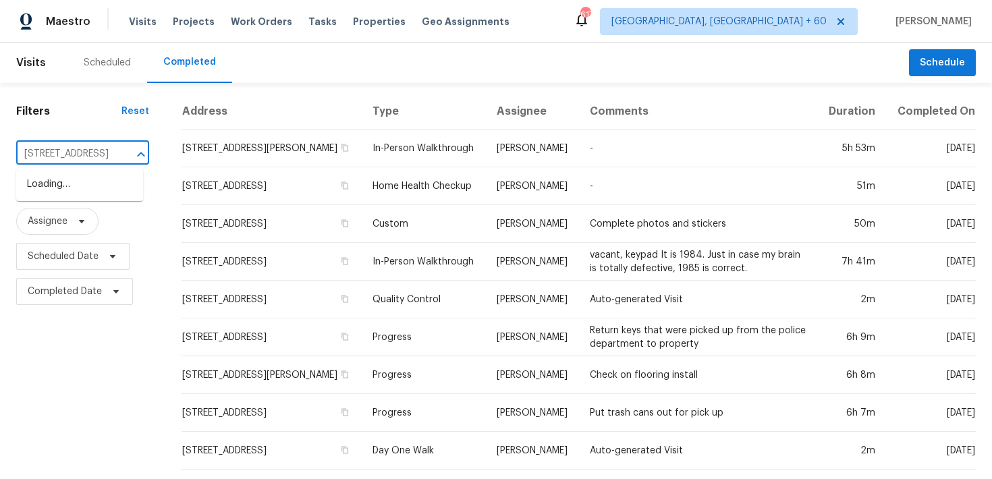
scroll to position [0, 113]
type input "10518 Fairway Ridge Rd Charlotte, NC 28277"
click at [49, 188] on li "10518 Fairway Ridge Rd, Charlotte, NC 28277" at bounding box center [79, 184] width 127 height 22
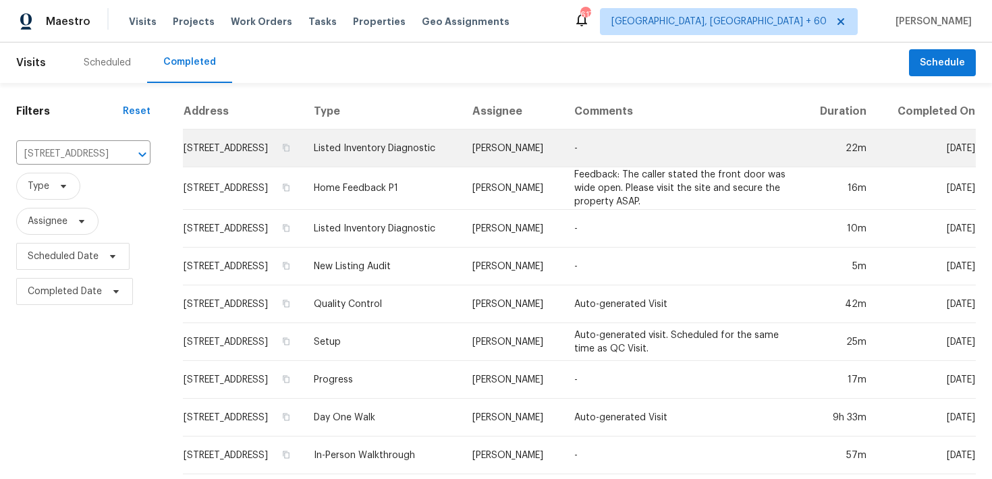
click at [405, 159] on td "Listed Inventory Diagnostic" at bounding box center [382, 149] width 159 height 38
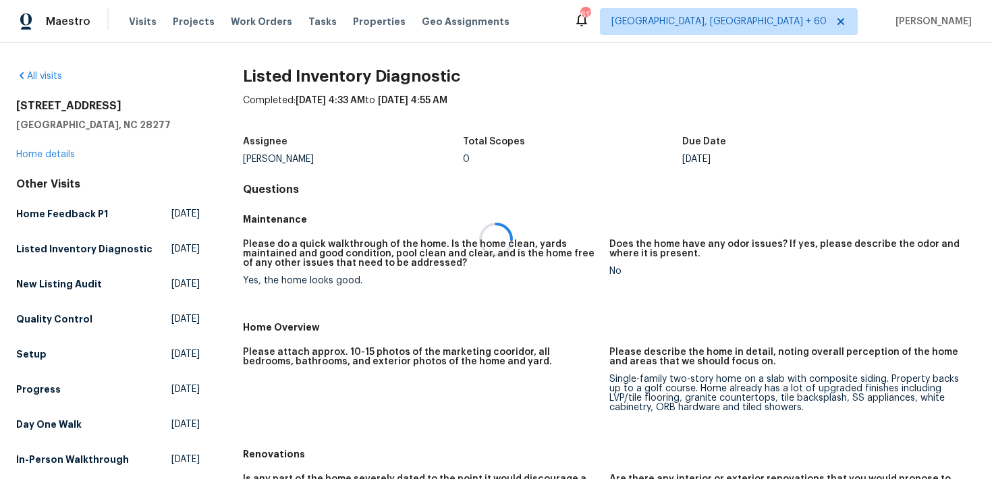
click at [42, 152] on div at bounding box center [496, 239] width 992 height 479
click at [30, 152] on div at bounding box center [496, 239] width 992 height 479
click at [47, 154] on div at bounding box center [496, 239] width 992 height 479
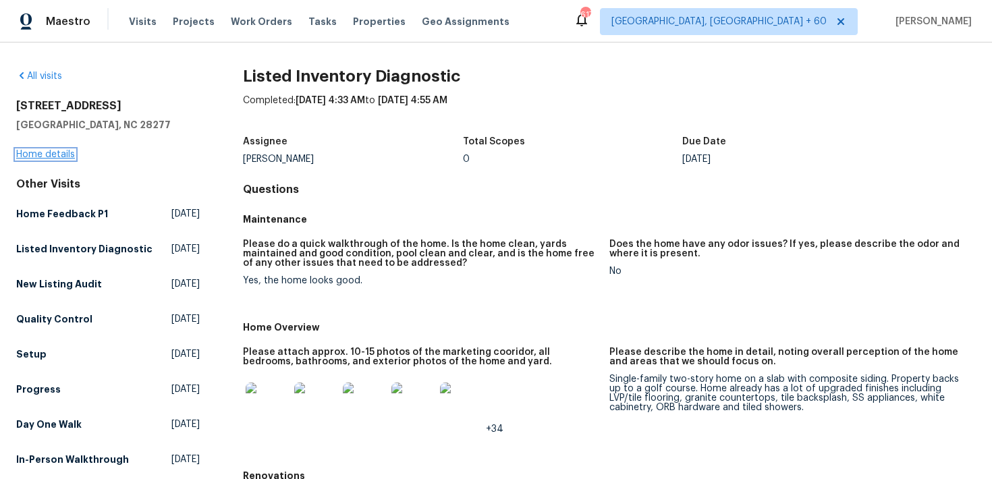
click at [39, 155] on link "Home details" at bounding box center [45, 154] width 59 height 9
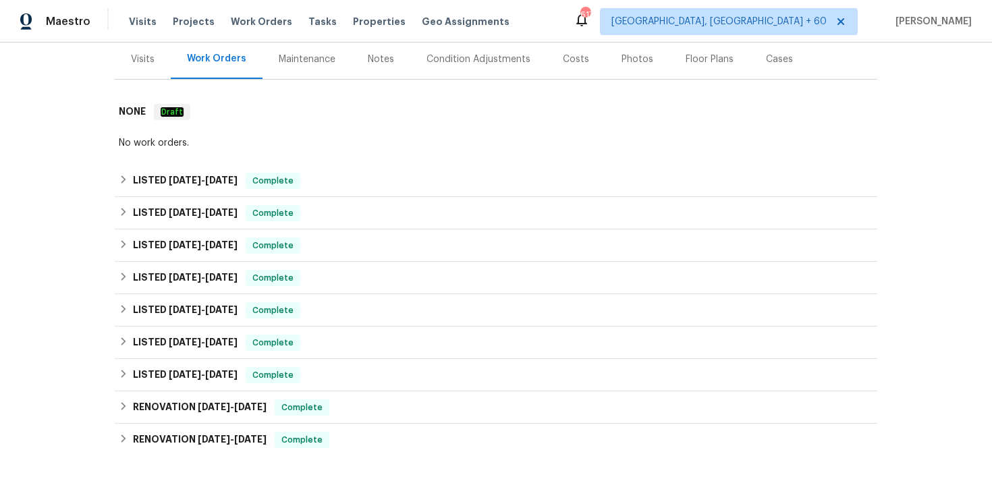
scroll to position [173, 0]
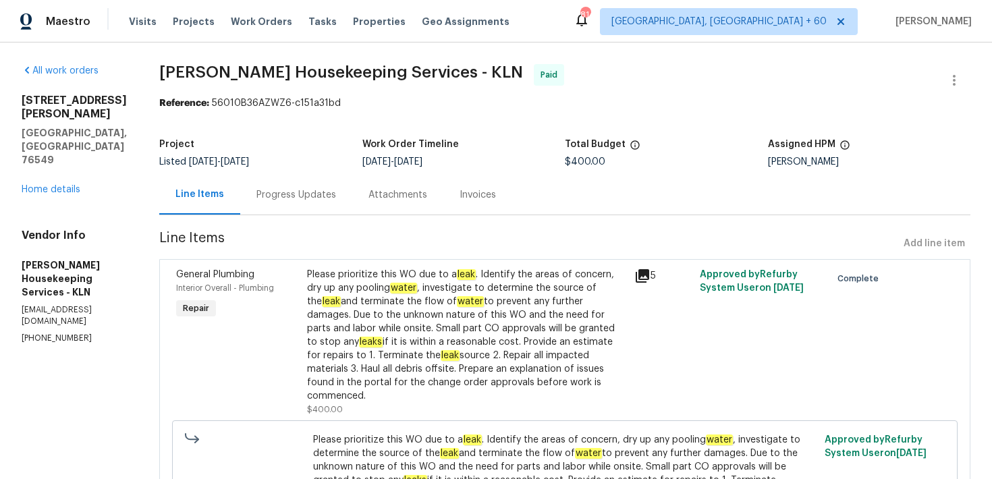
click at [382, 209] on div "Attachments" at bounding box center [397, 195] width 91 height 40
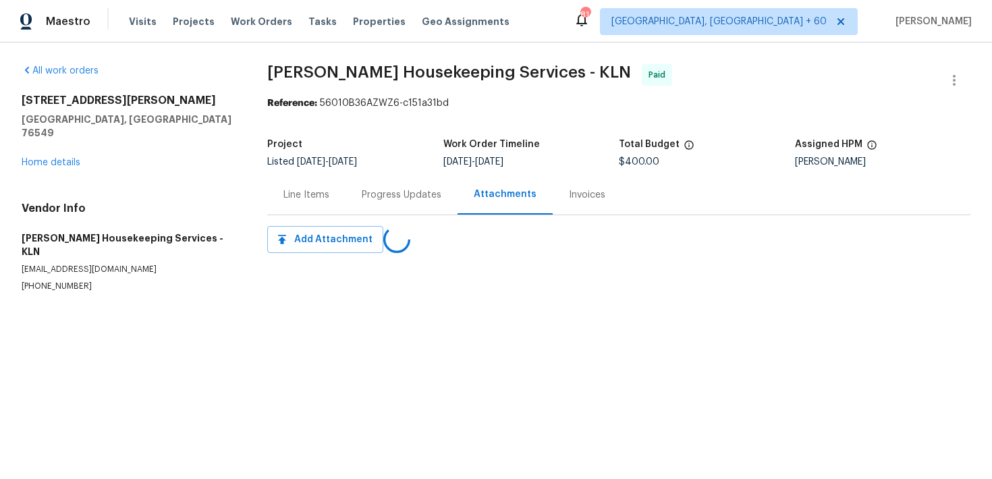
click at [333, 200] on div "Line Items" at bounding box center [306, 195] width 78 height 40
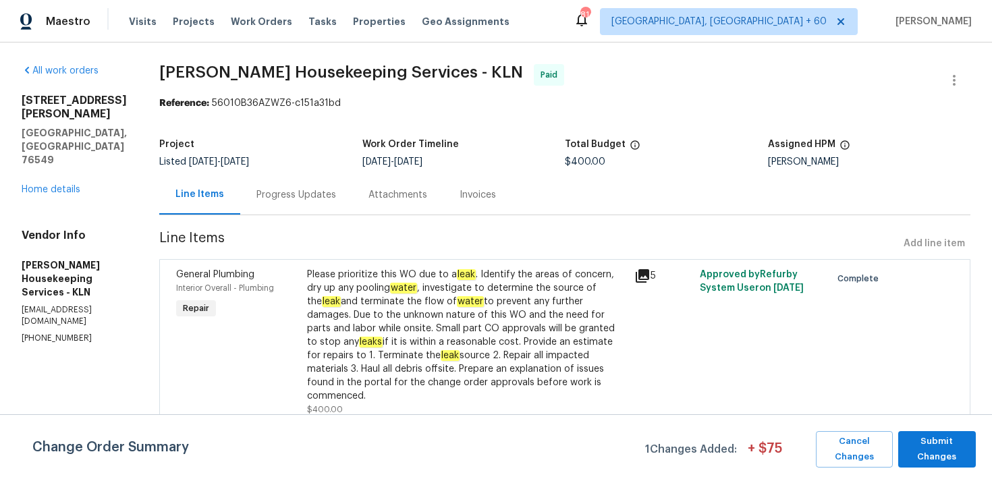
click at [332, 198] on div "Progress Updates" at bounding box center [296, 194] width 80 height 13
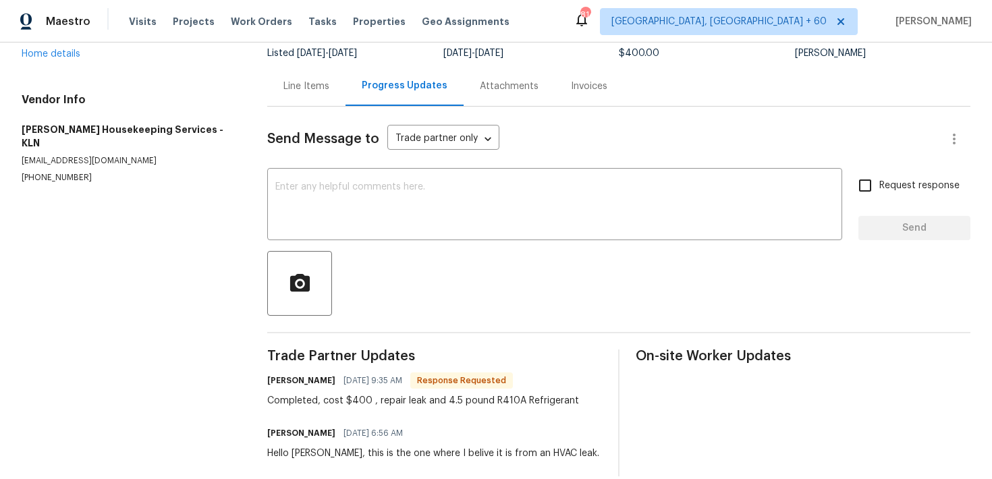
scroll to position [127, 0]
